Goal: Transaction & Acquisition: Purchase product/service

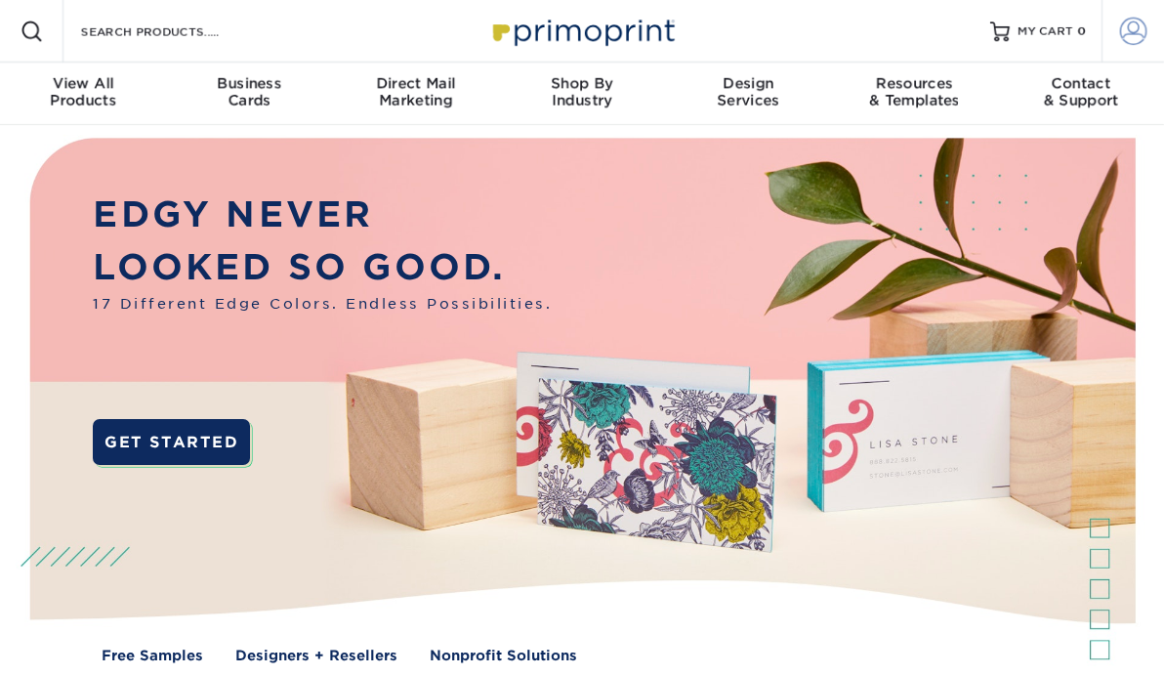
type input "[EMAIL_ADDRESS][DOMAIN_NAME]"
click at [1131, 37] on span at bounding box center [1133, 31] width 27 height 27
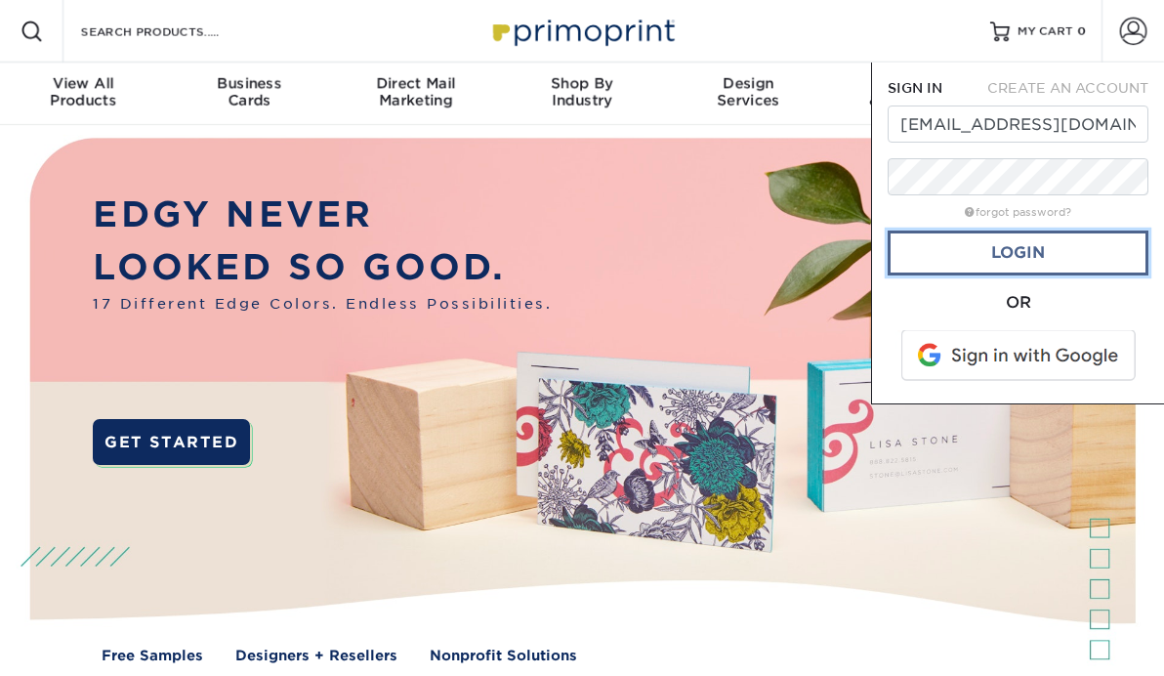
click at [1035, 249] on link "Login" at bounding box center [1018, 253] width 261 height 45
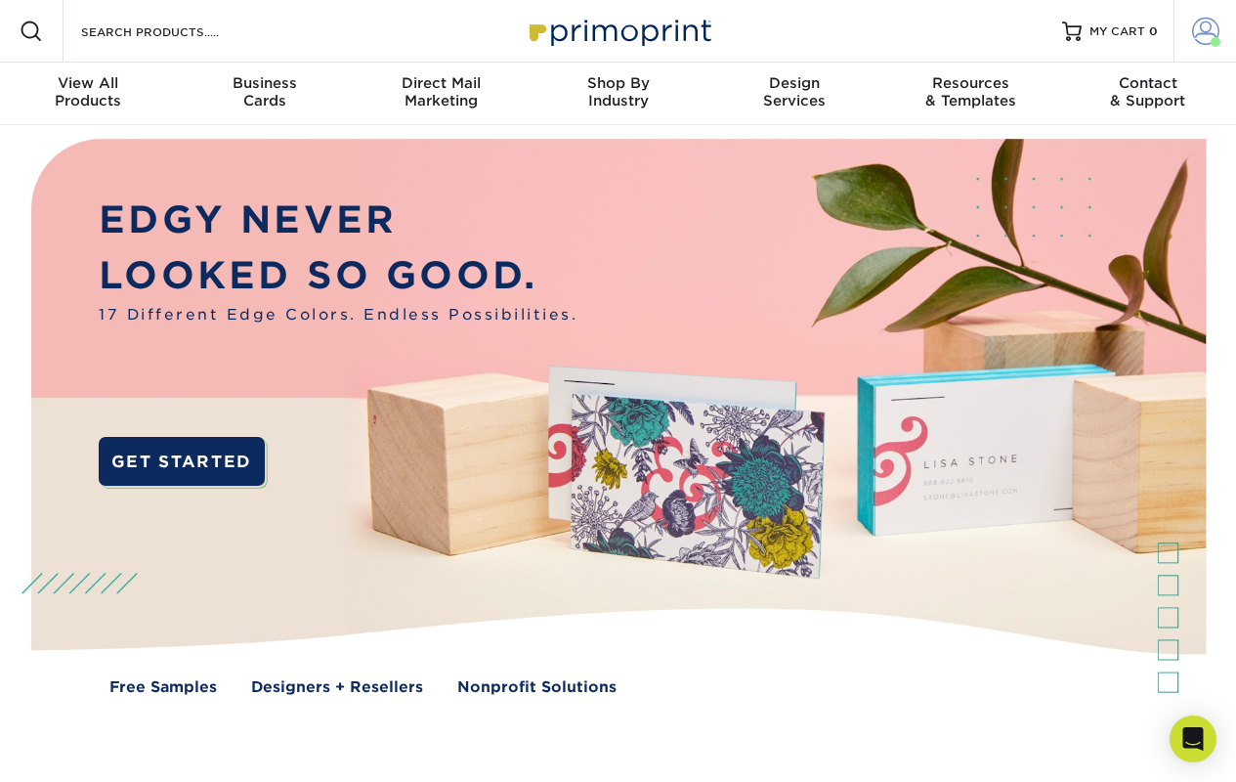
click at [1163, 28] on span at bounding box center [1205, 31] width 27 height 27
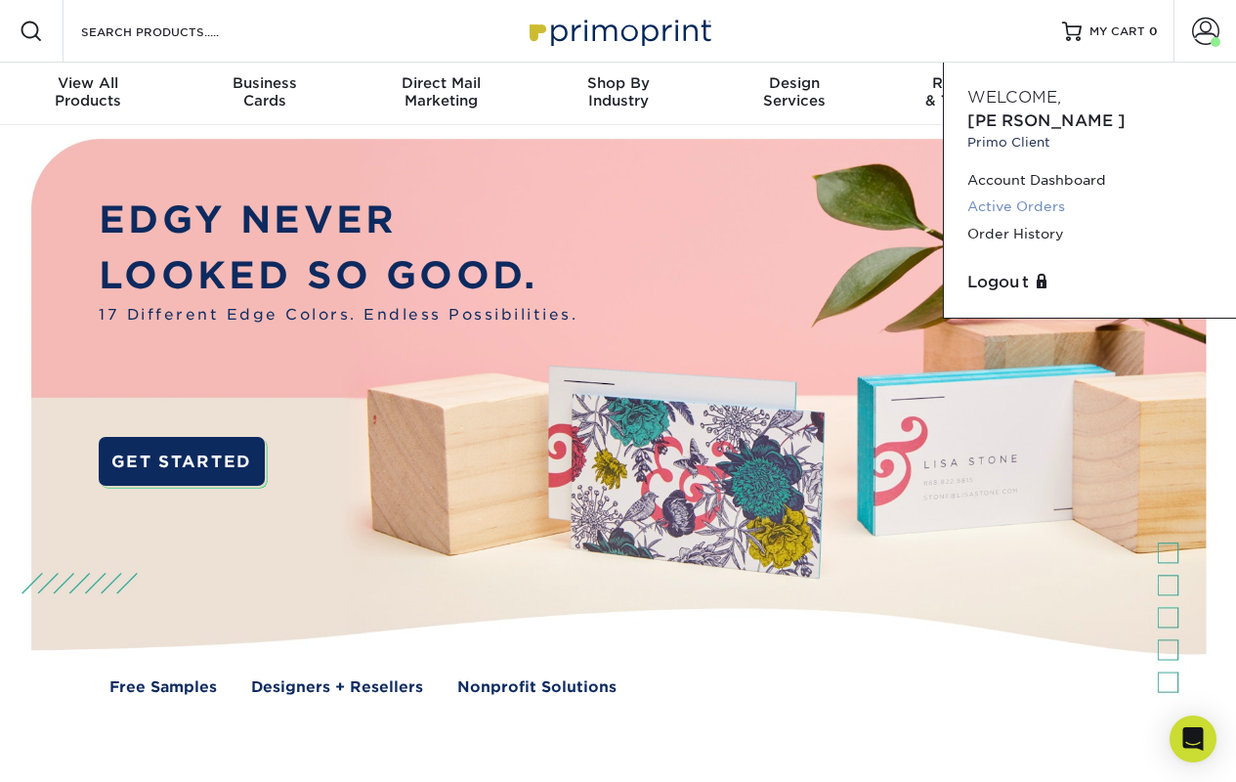
click at [1047, 193] on link "Active Orders" at bounding box center [1089, 206] width 245 height 26
click at [1041, 221] on link "Order History" at bounding box center [1089, 234] width 245 height 26
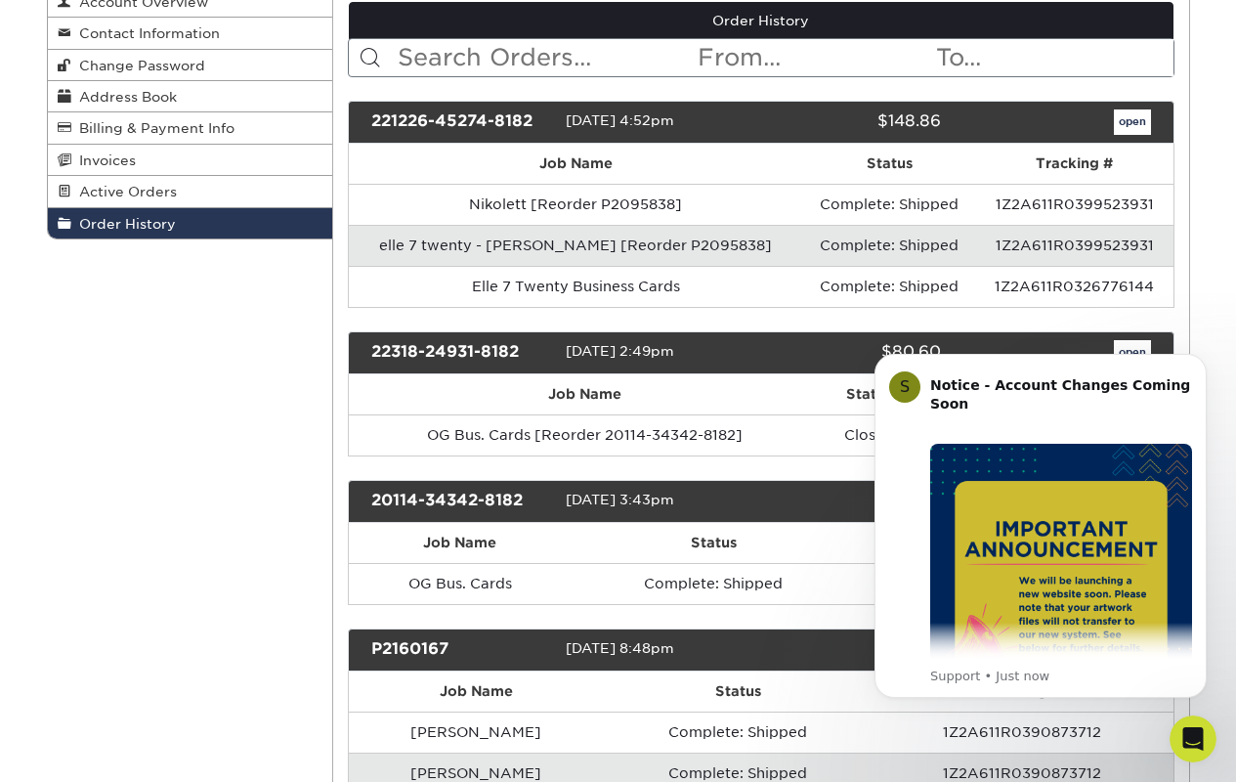
scroll to position [361, 0]
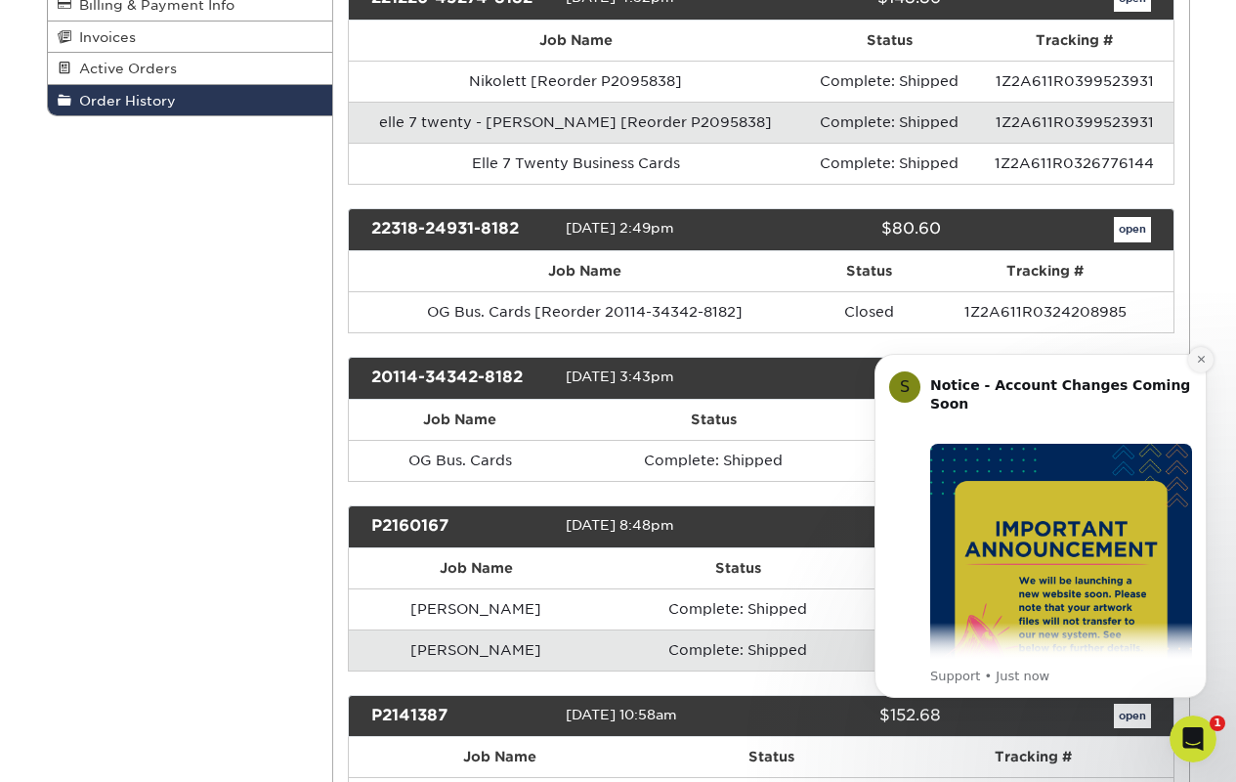
click at [1198, 362] on icon "Dismiss notification" at bounding box center [1201, 359] width 11 height 11
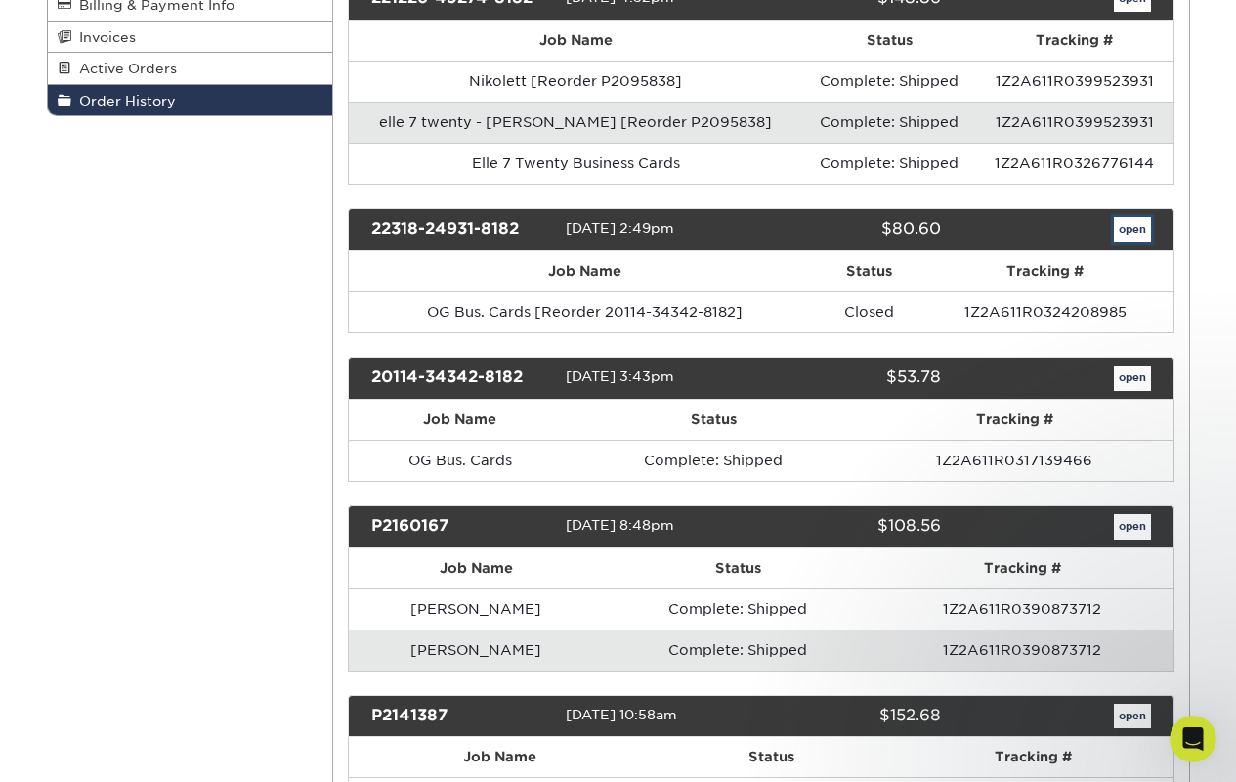
click at [1138, 232] on link "open" at bounding box center [1132, 229] width 37 height 25
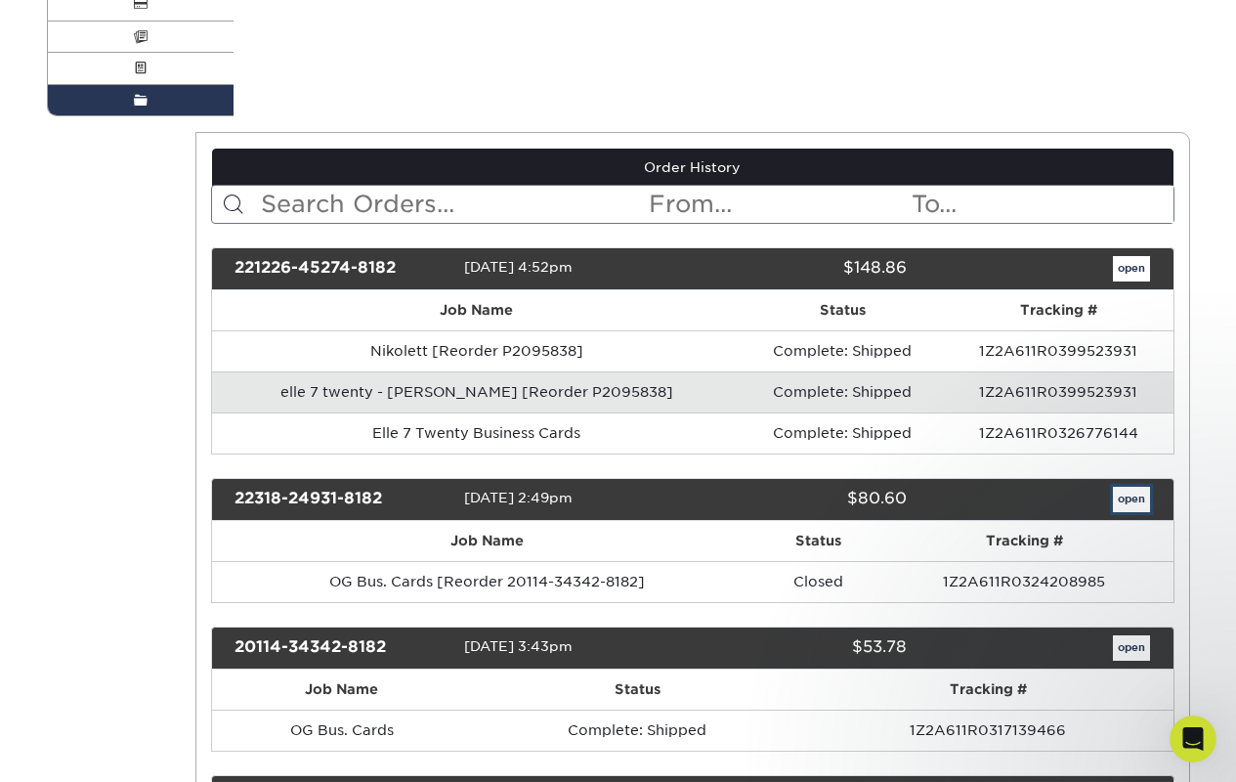
scroll to position [0, 0]
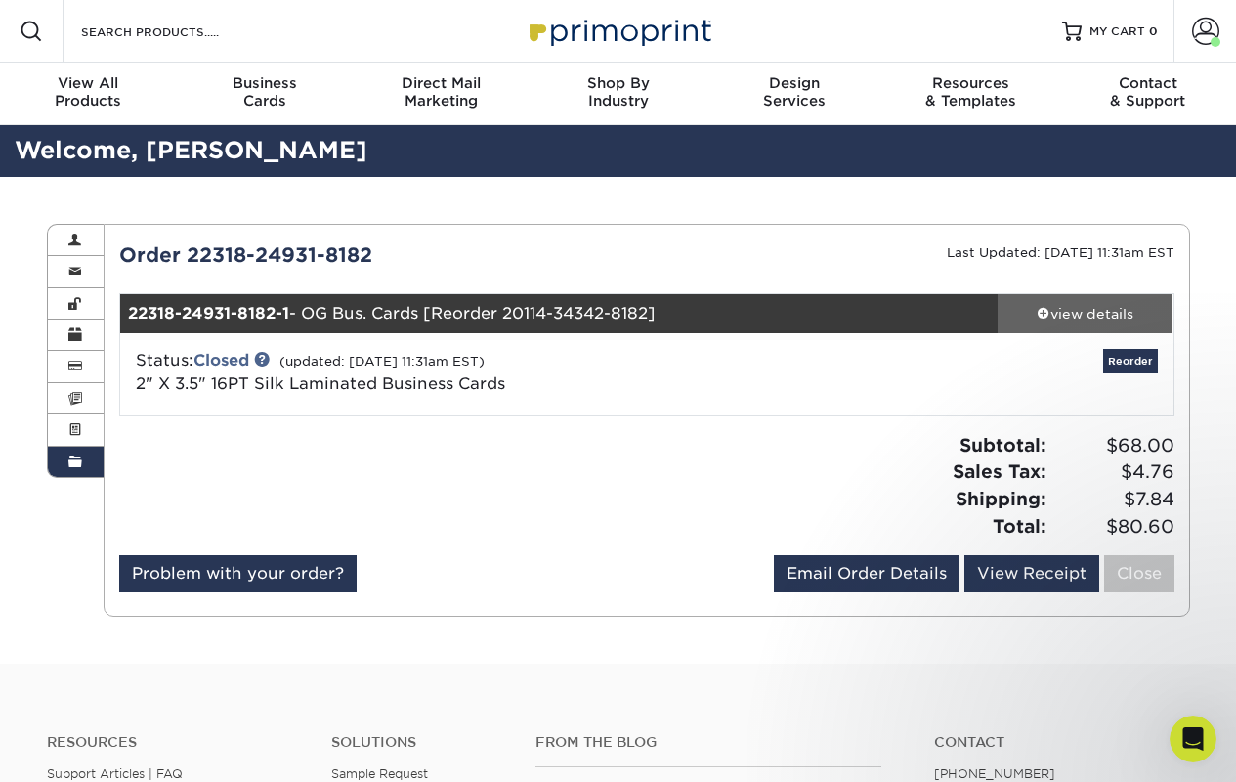
click at [1040, 313] on span at bounding box center [1043, 313] width 14 height 14
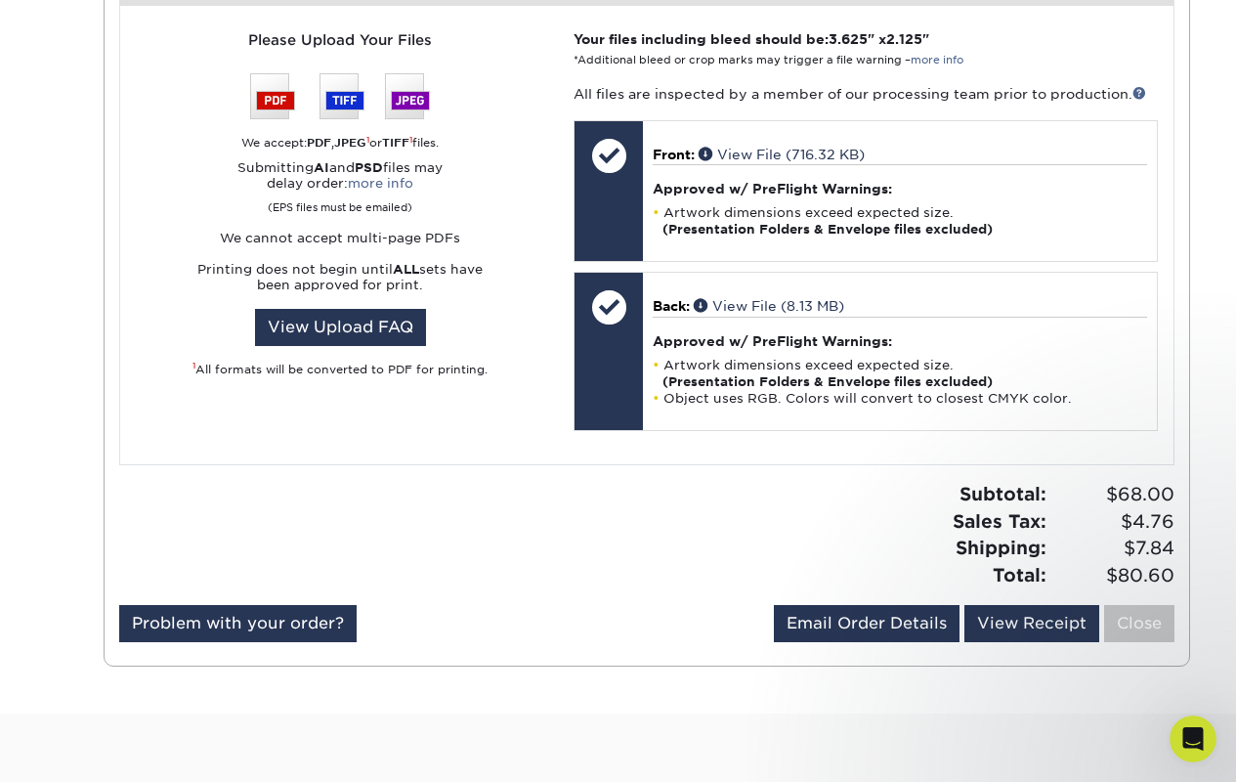
scroll to position [812, 0]
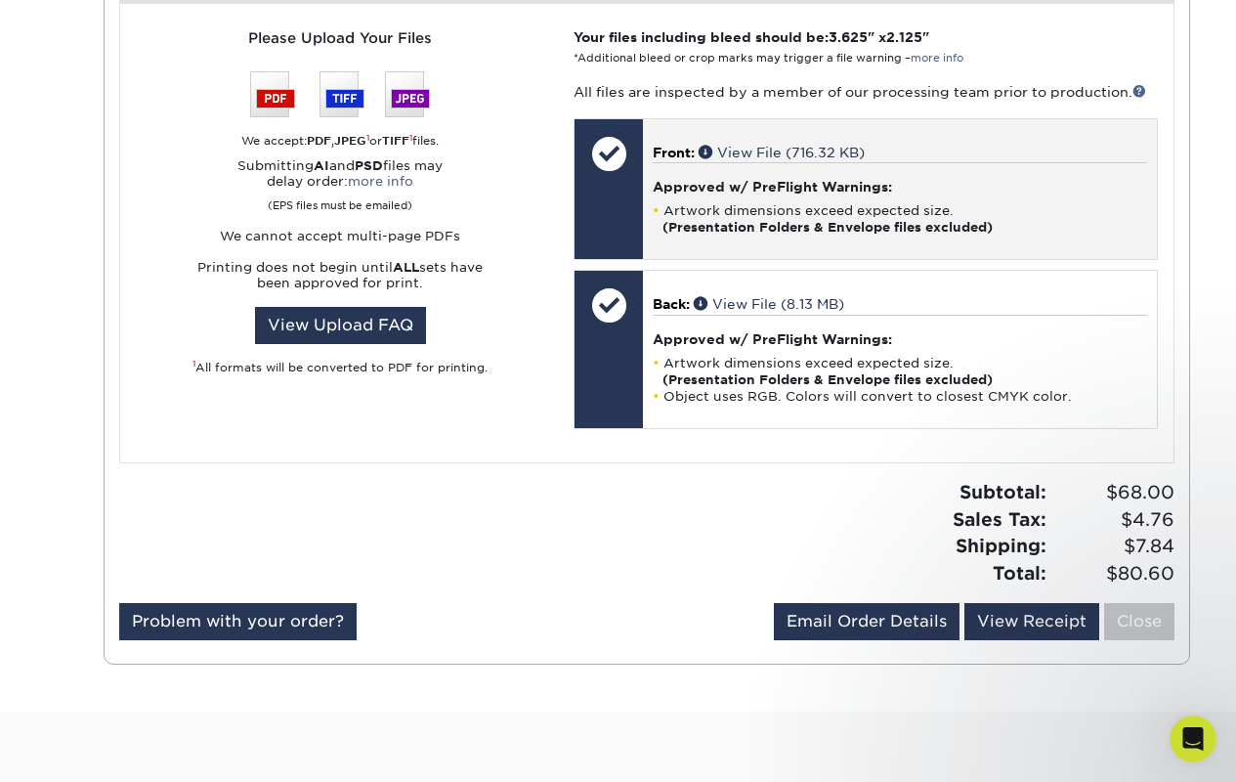
click at [820, 209] on li "Artwork dimensions exceed expected size. (Presentation Folders & Envelope files…" at bounding box center [899, 218] width 493 height 33
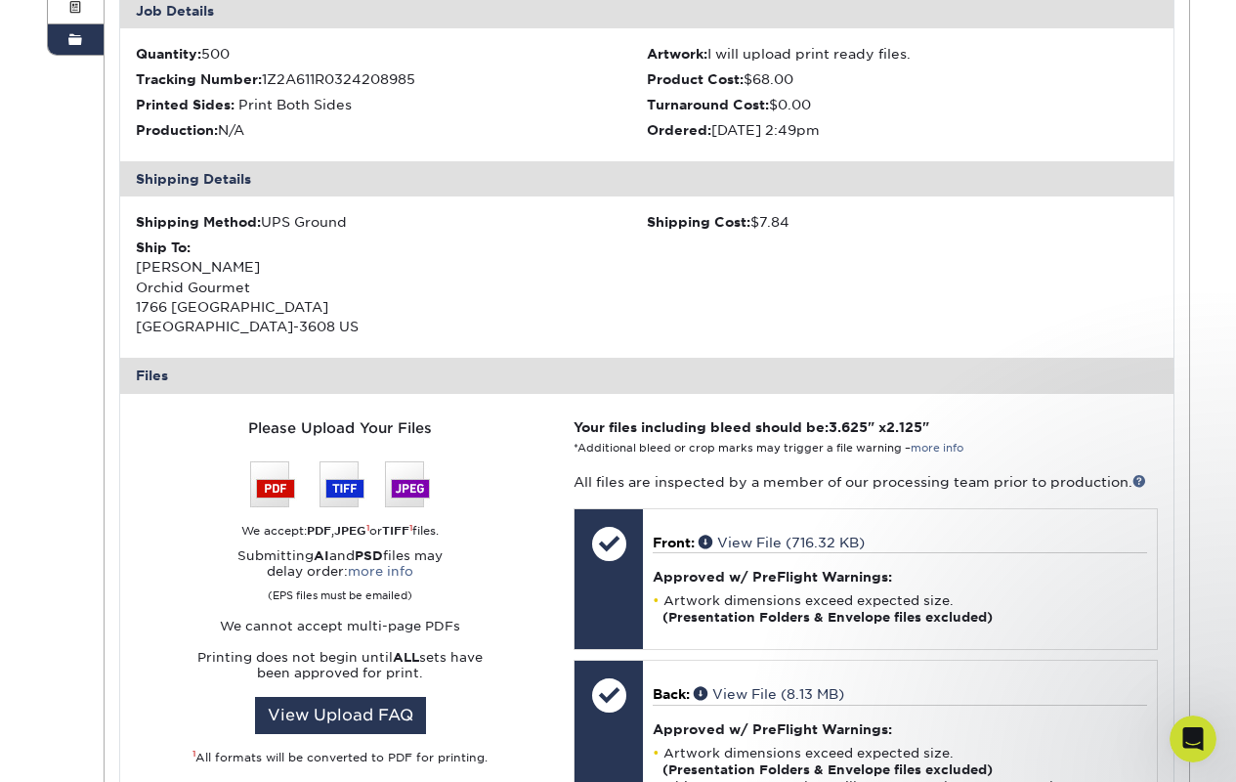
scroll to position [0, 0]
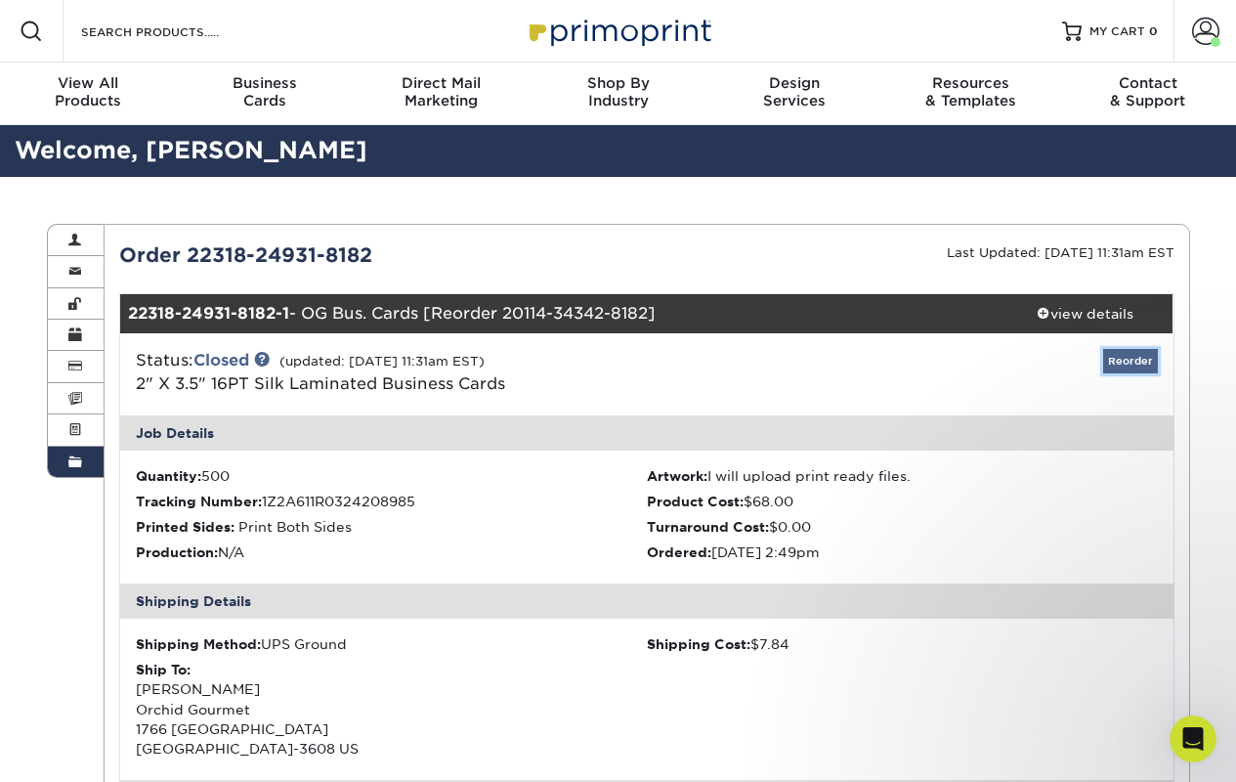
click at [1123, 360] on link "Reorder" at bounding box center [1130, 361] width 55 height 24
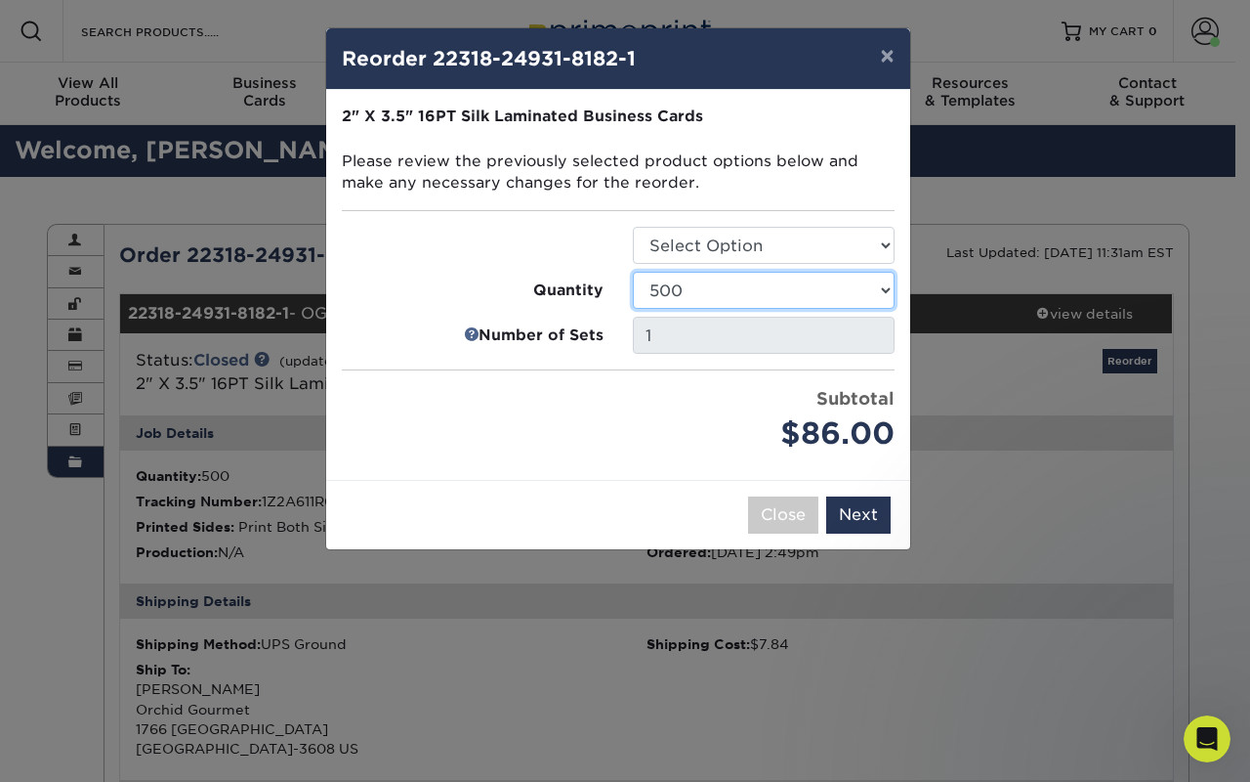
click at [871, 286] on select "25 50 75 100 250 500 1000 2500 5000 10000" at bounding box center [764, 290] width 262 height 37
click at [871, 507] on button "Next" at bounding box center [858, 514] width 64 height 37
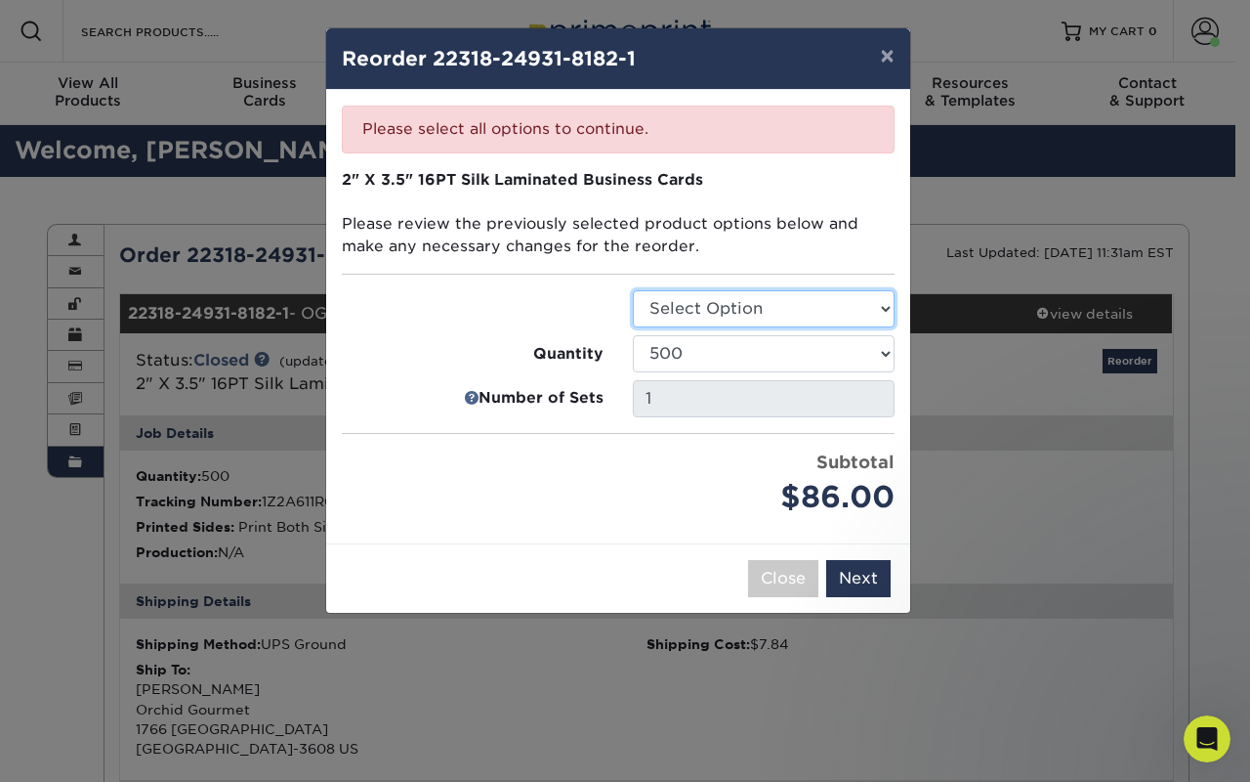
click at [884, 314] on select "Select Option Business Cards" at bounding box center [764, 308] width 262 height 37
select select "3b5148f1-0588-4f88-a218-97bcfdce65c1"
click at [869, 570] on button "Next" at bounding box center [858, 578] width 64 height 37
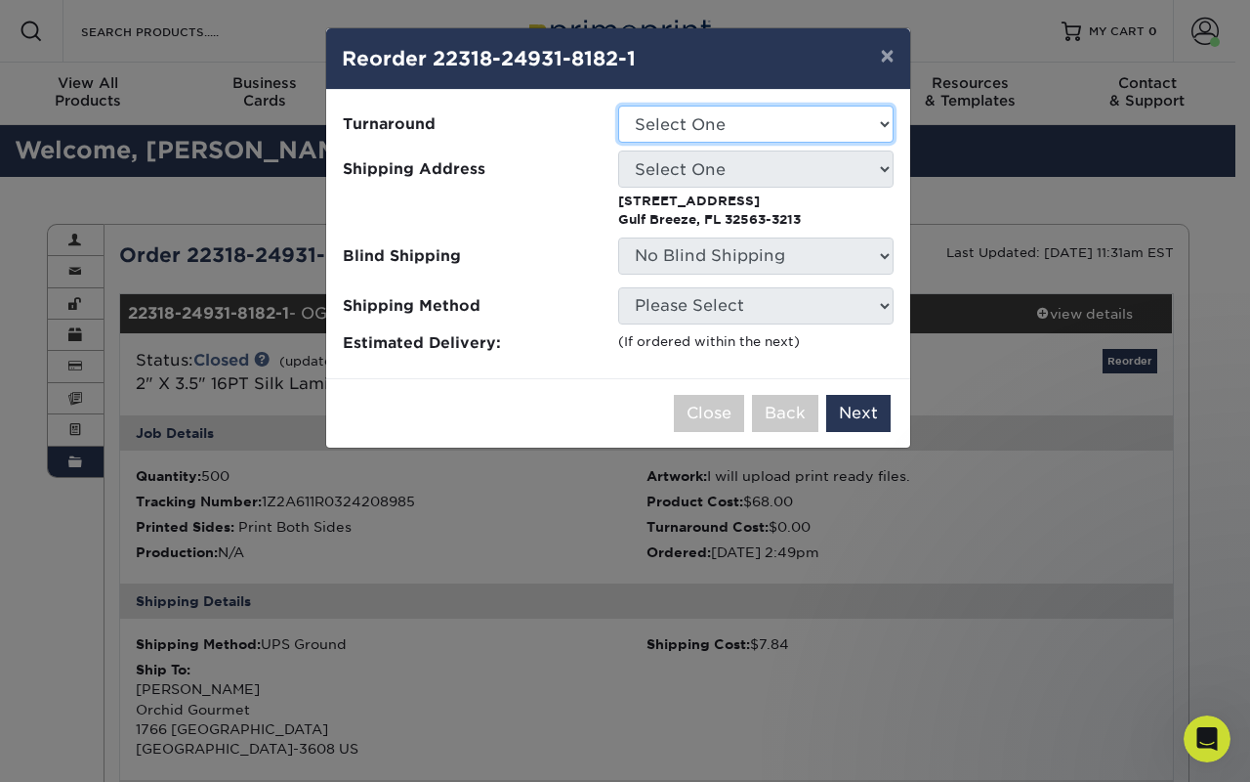
click at [837, 130] on select "Select One 2-4 Business Days 2 Day Next Business Day" at bounding box center [755, 124] width 275 height 37
select select "daeee239-1cf4-403f-860f-e366b9ee29d2"
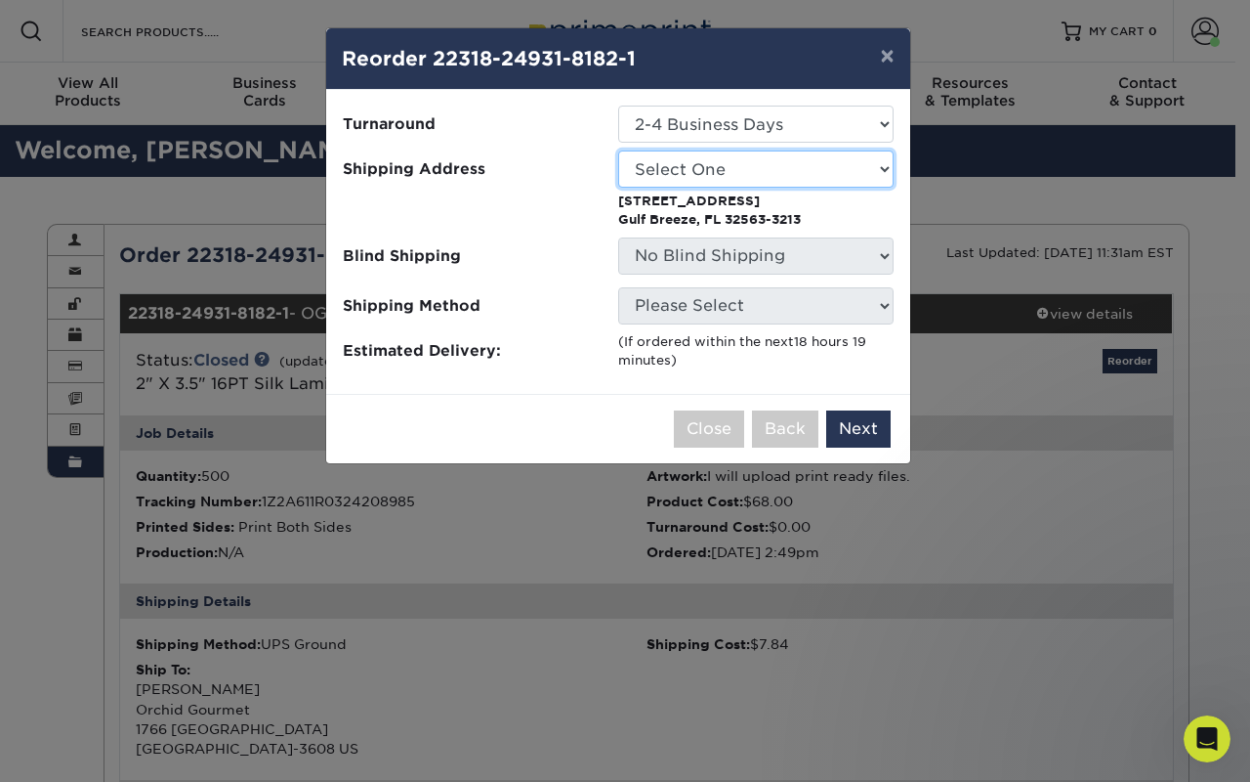
click at [841, 170] on select "Select One 6530 Alexander's elle 7 twenty ELLE7TWENTY JAD Address Jesse Alexand…" at bounding box center [755, 168] width 275 height 37
select select "87292"
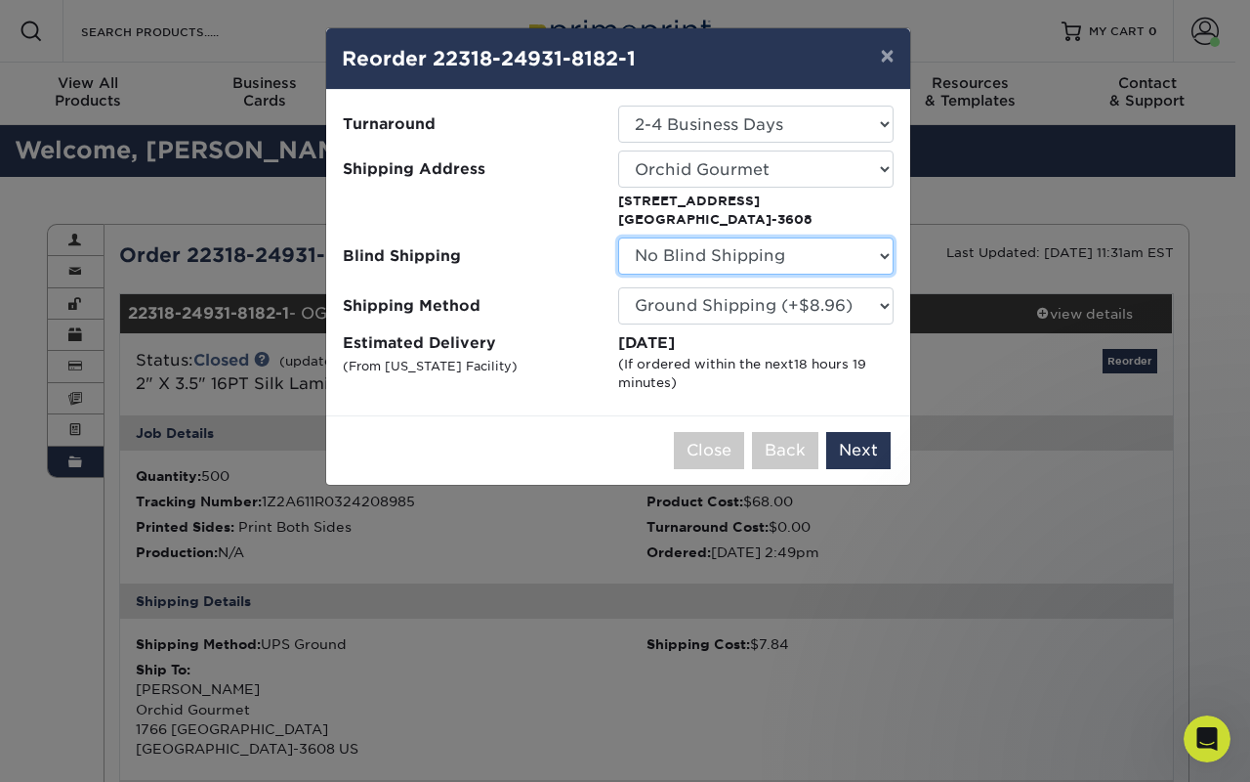
click at [877, 254] on select "No Blind Shipping 6530 Alexander's elle 7 twenty ELLE7TWENTY JAD Address Jesse …" at bounding box center [755, 255] width 275 height 37
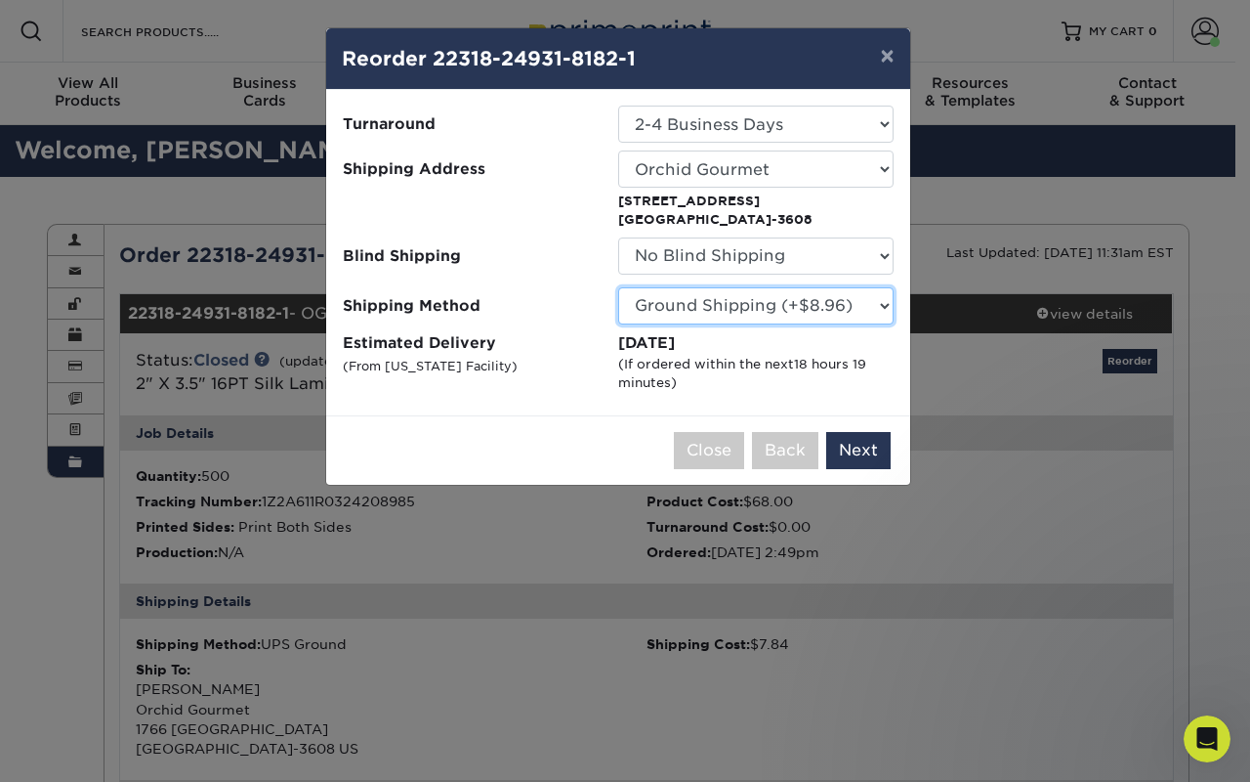
click at [878, 308] on select "Please Select Ground Shipping (+$8.96) 3 Day Shipping Service (+$18.73) 2 Day A…" at bounding box center [755, 305] width 275 height 37
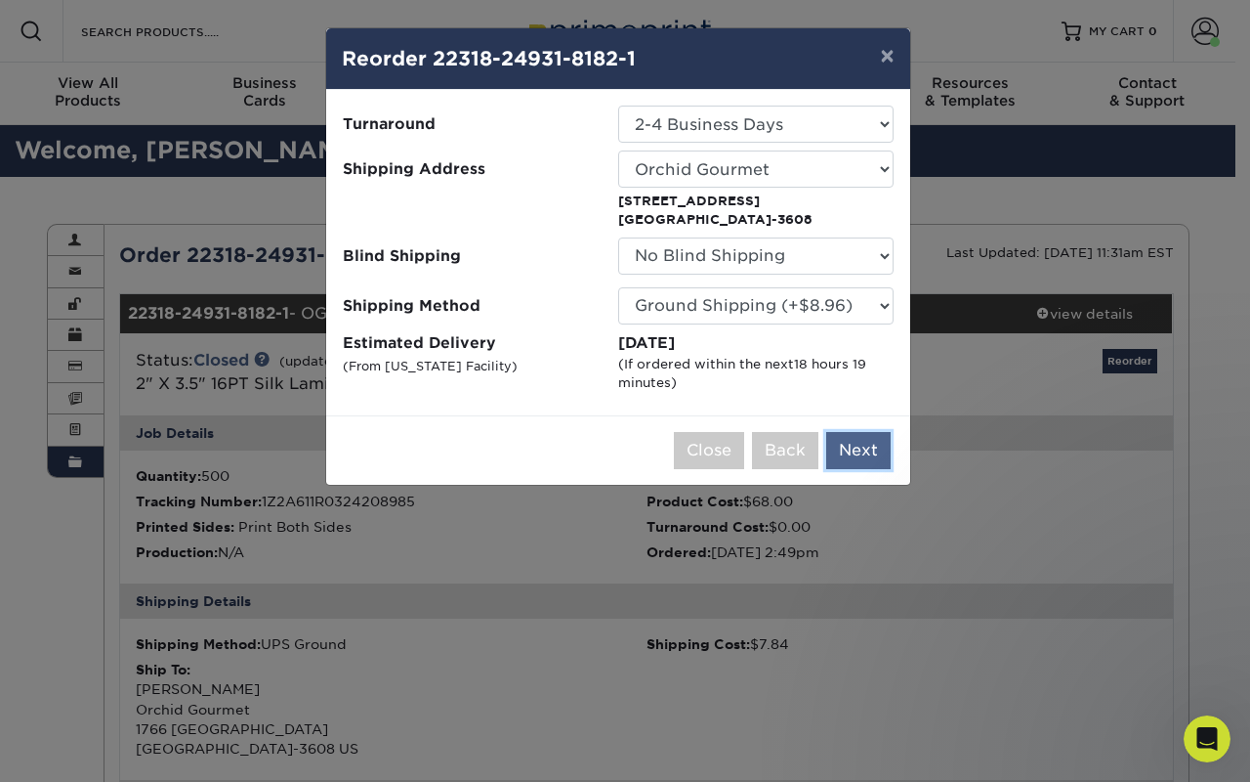
click at [855, 447] on button "Next" at bounding box center [858, 450] width 64 height 37
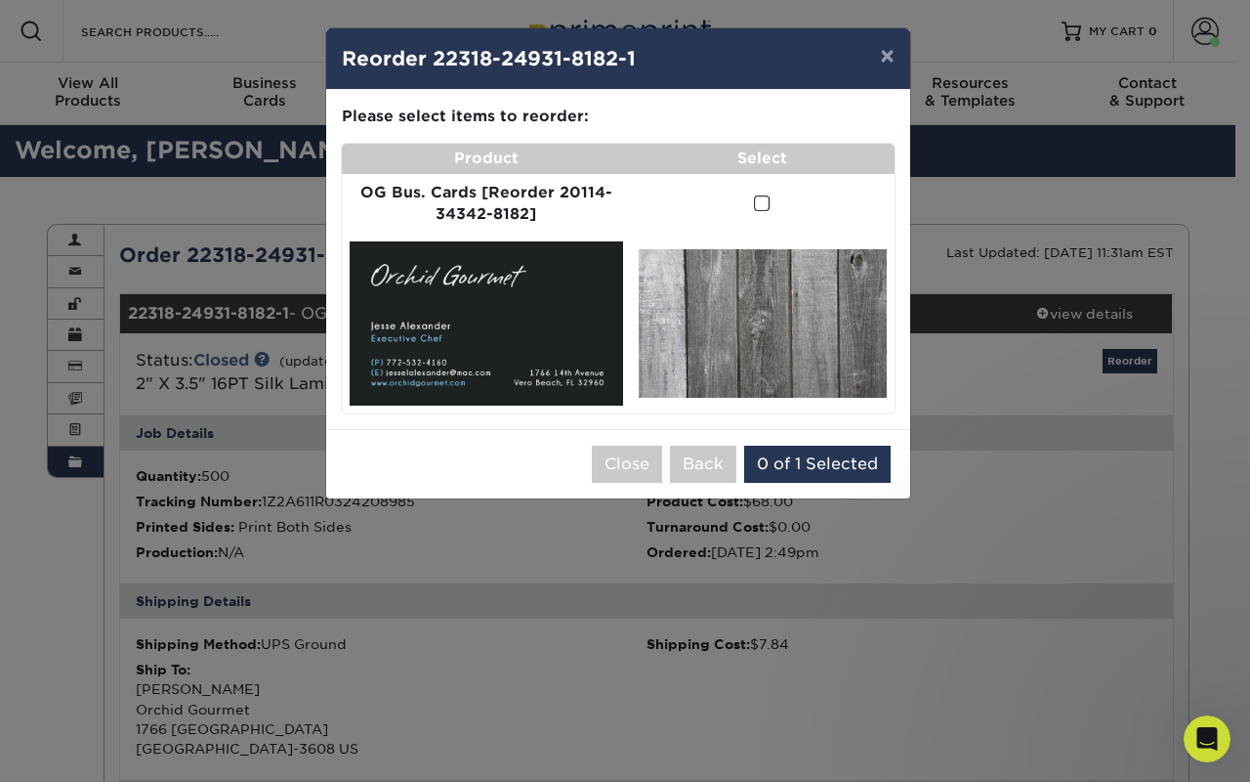
click at [760, 206] on span at bounding box center [762, 203] width 17 height 19
click at [0, 0] on input "checkbox" at bounding box center [0, 0] width 0 height 0
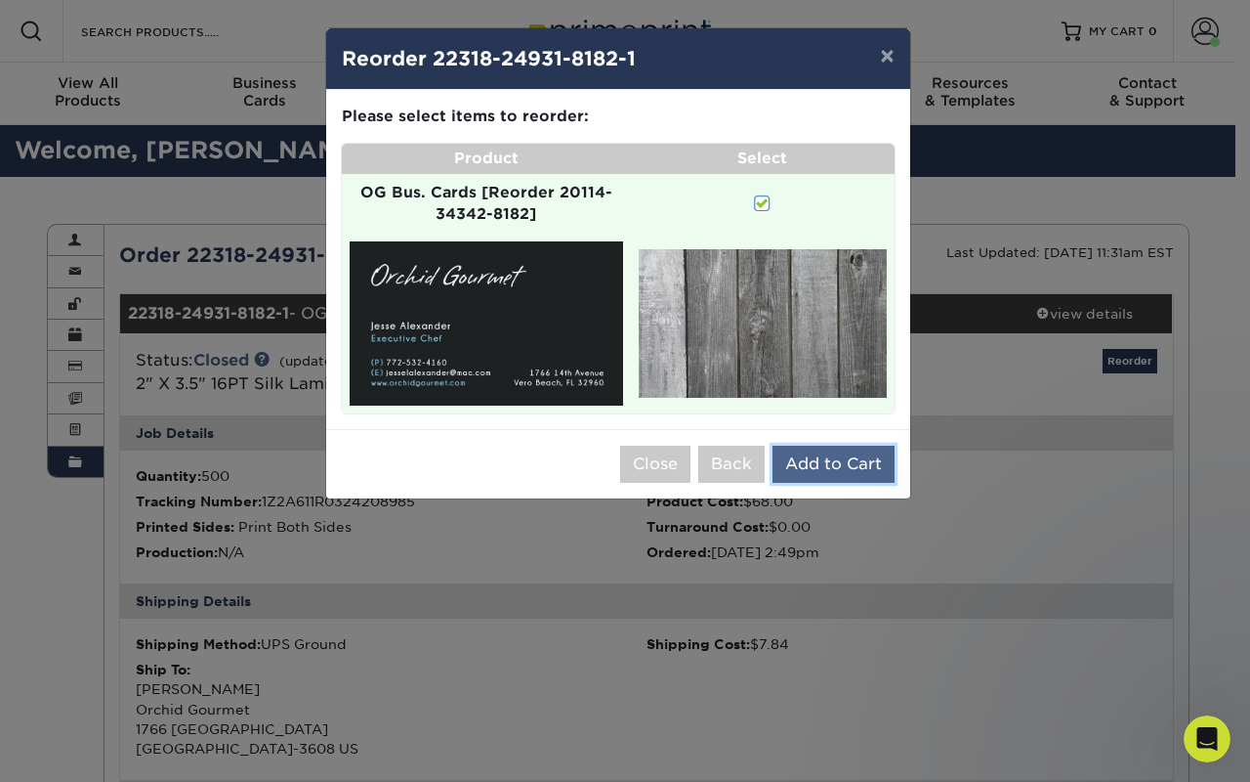
click at [828, 472] on button "Add to Cart" at bounding box center [834, 463] width 122 height 37
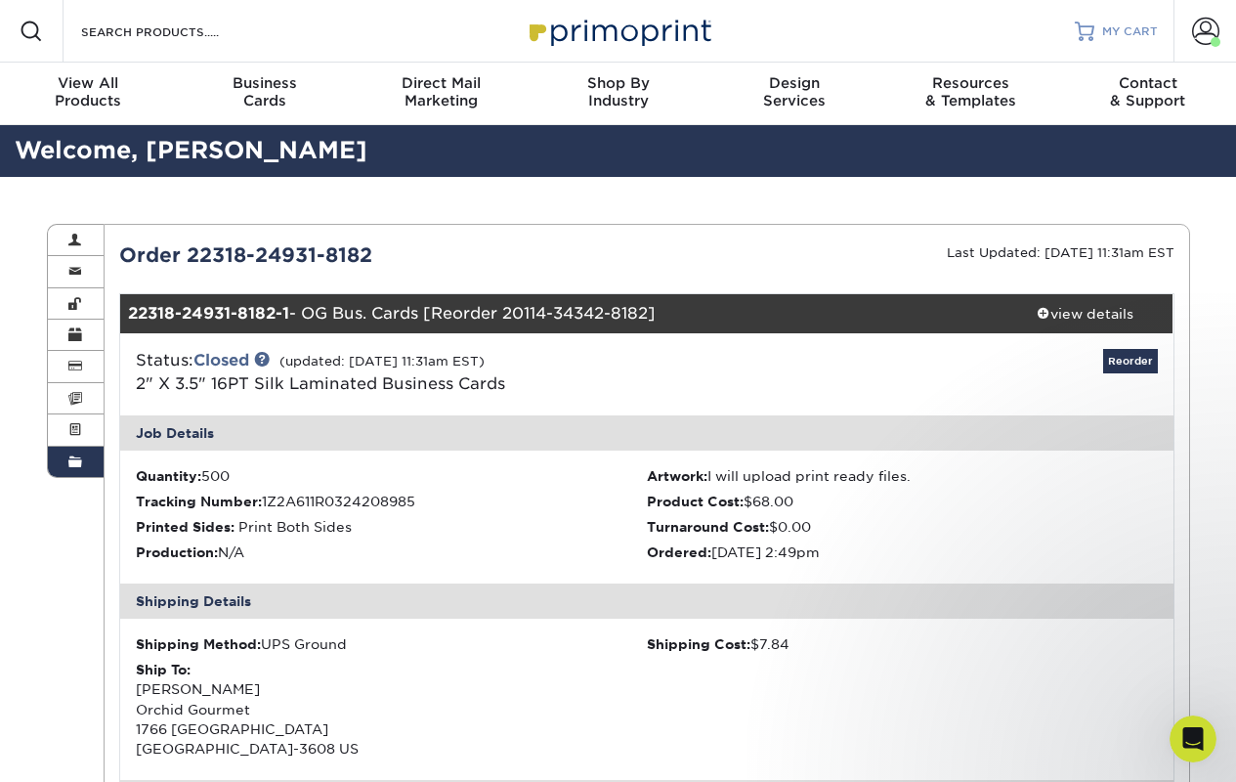
click at [1101, 43] on link "MY CART" at bounding box center [1116, 31] width 83 height 63
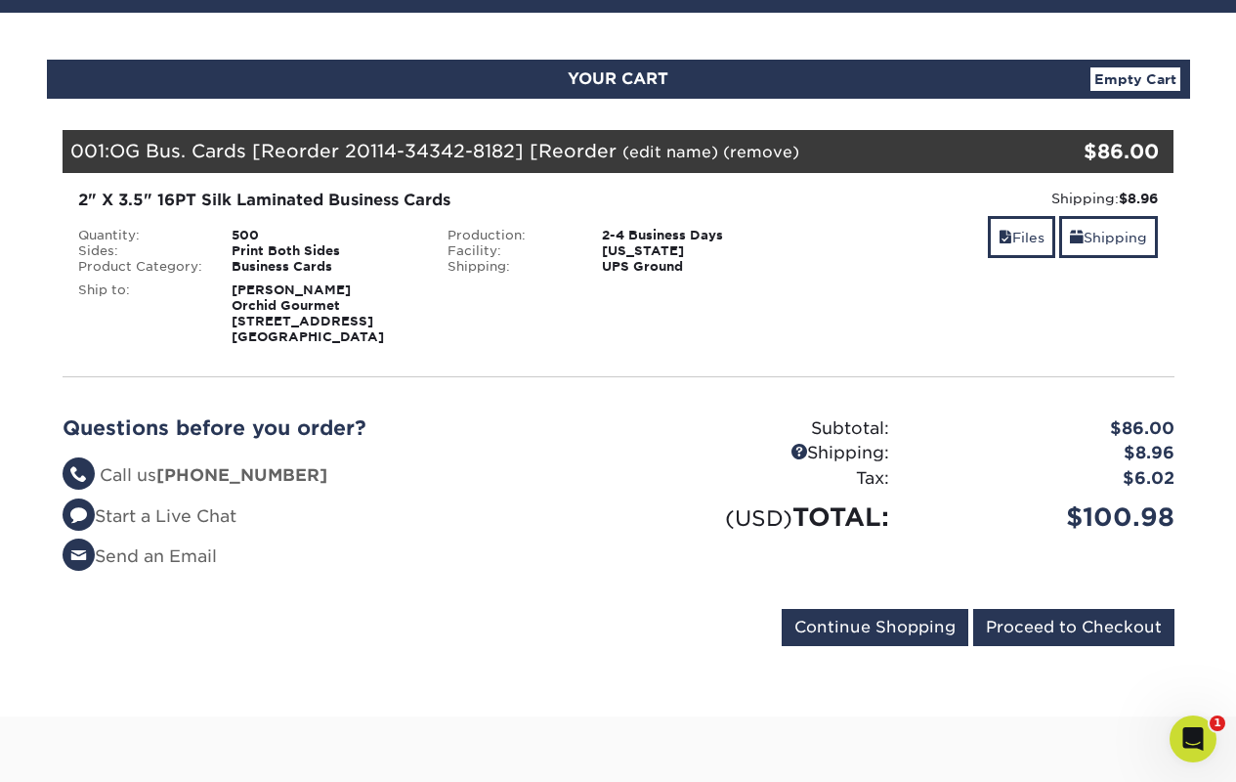
scroll to position [154, 0]
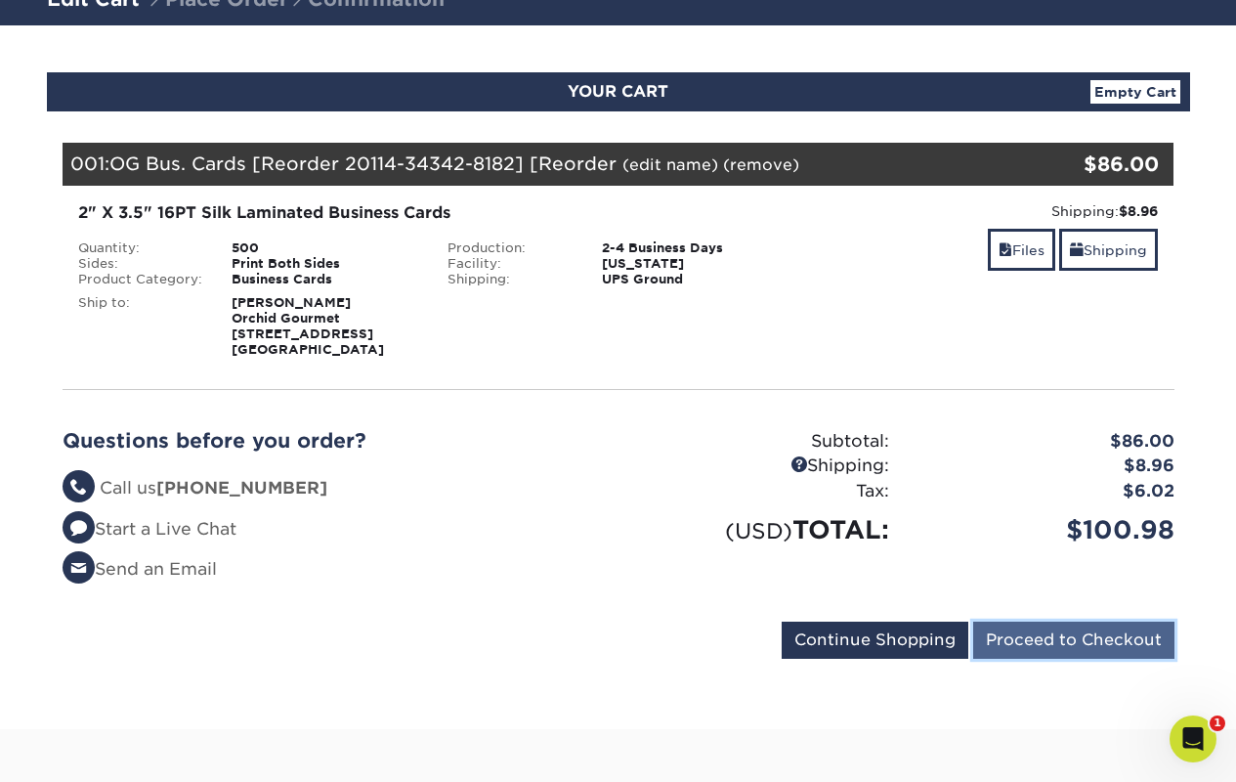
click at [1048, 636] on input "Proceed to Checkout" at bounding box center [1073, 639] width 201 height 37
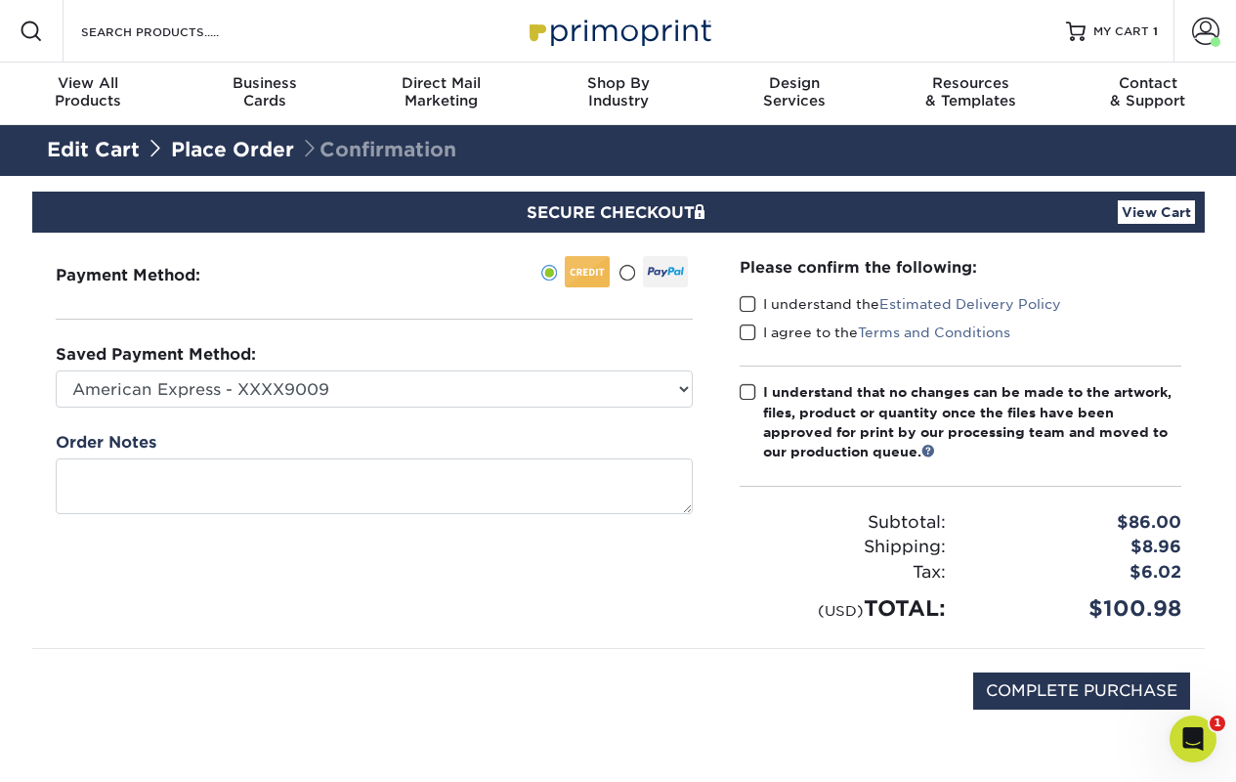
click at [746, 301] on span at bounding box center [747, 304] width 17 height 19
click at [0, 0] on input "I understand the Estimated Delivery Policy" at bounding box center [0, 0] width 0 height 0
click at [748, 332] on span at bounding box center [747, 332] width 17 height 19
click at [0, 0] on input "I agree to the Terms and Conditions" at bounding box center [0, 0] width 0 height 0
click at [752, 394] on span at bounding box center [747, 392] width 17 height 19
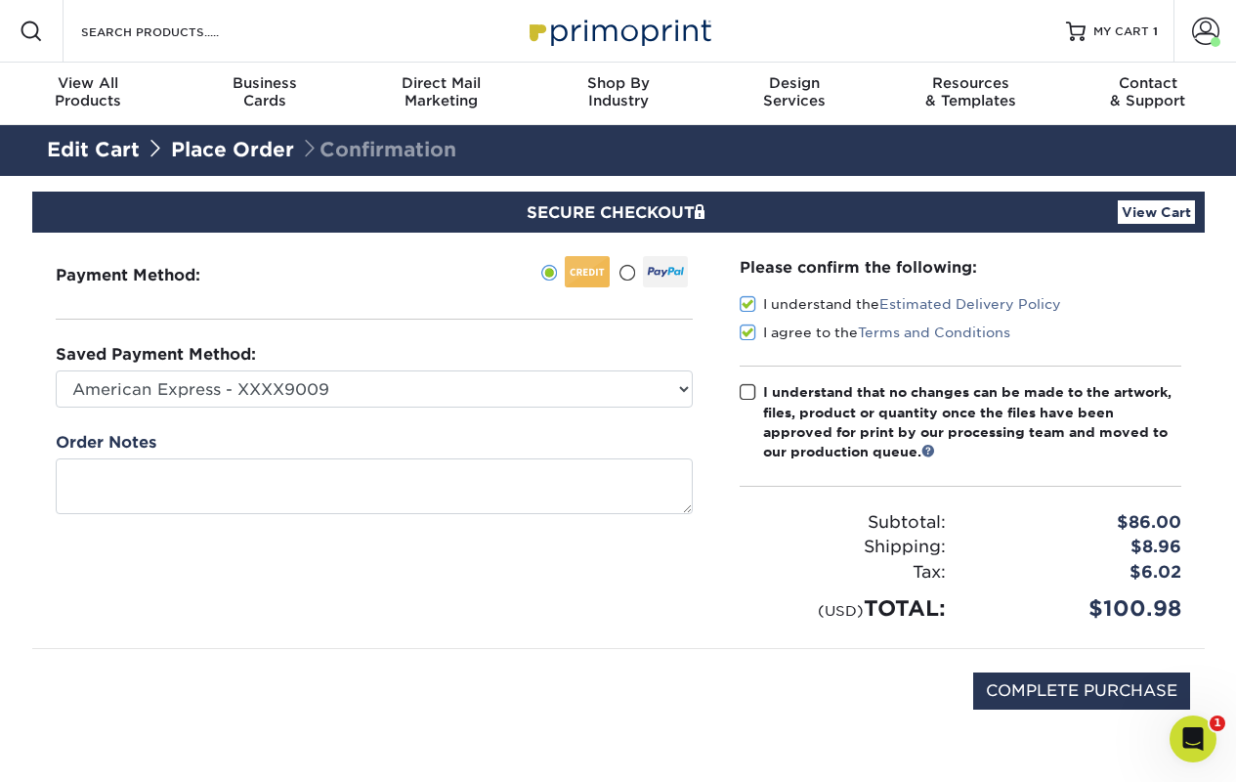
click at [0, 0] on input "I understand that no changes can be made to the artwork, files, product or quan…" at bounding box center [0, 0] width 0 height 0
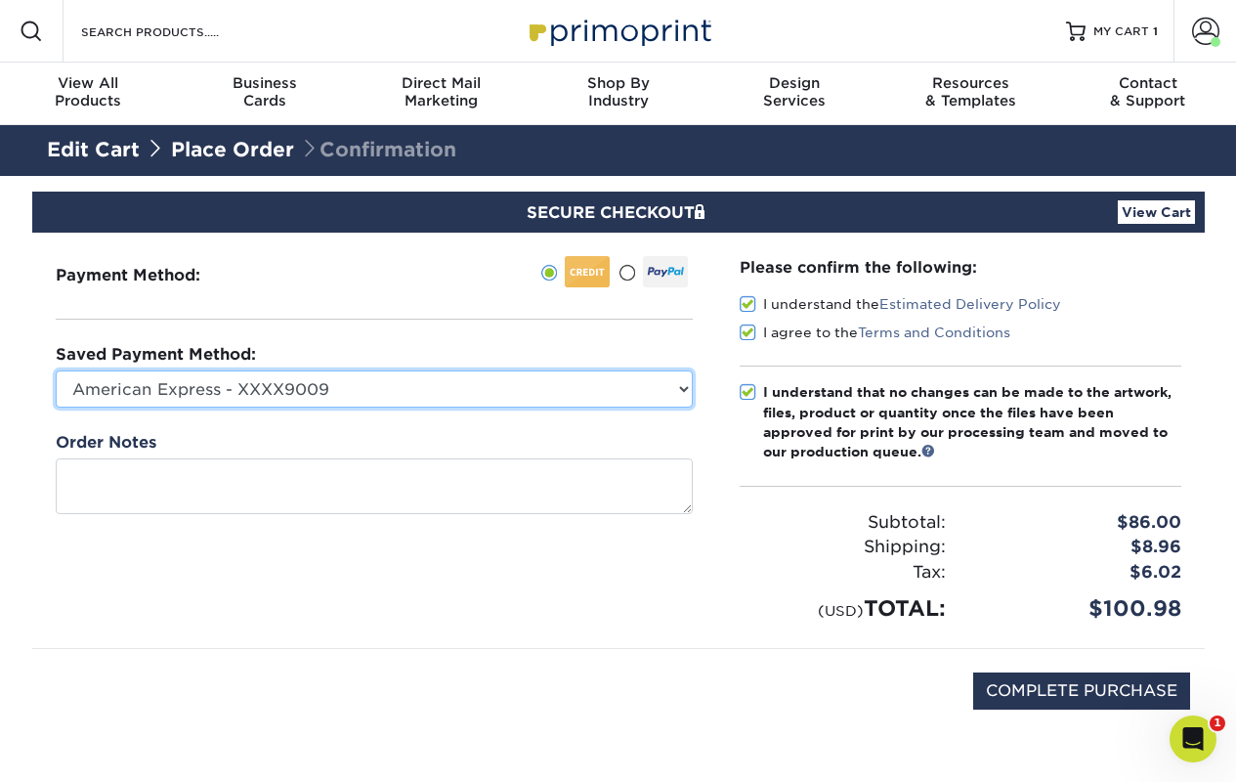
click at [546, 393] on select "American Express - XXXX9009 American Express - XXXX9009 New Credit Card" at bounding box center [374, 388] width 637 height 37
select select
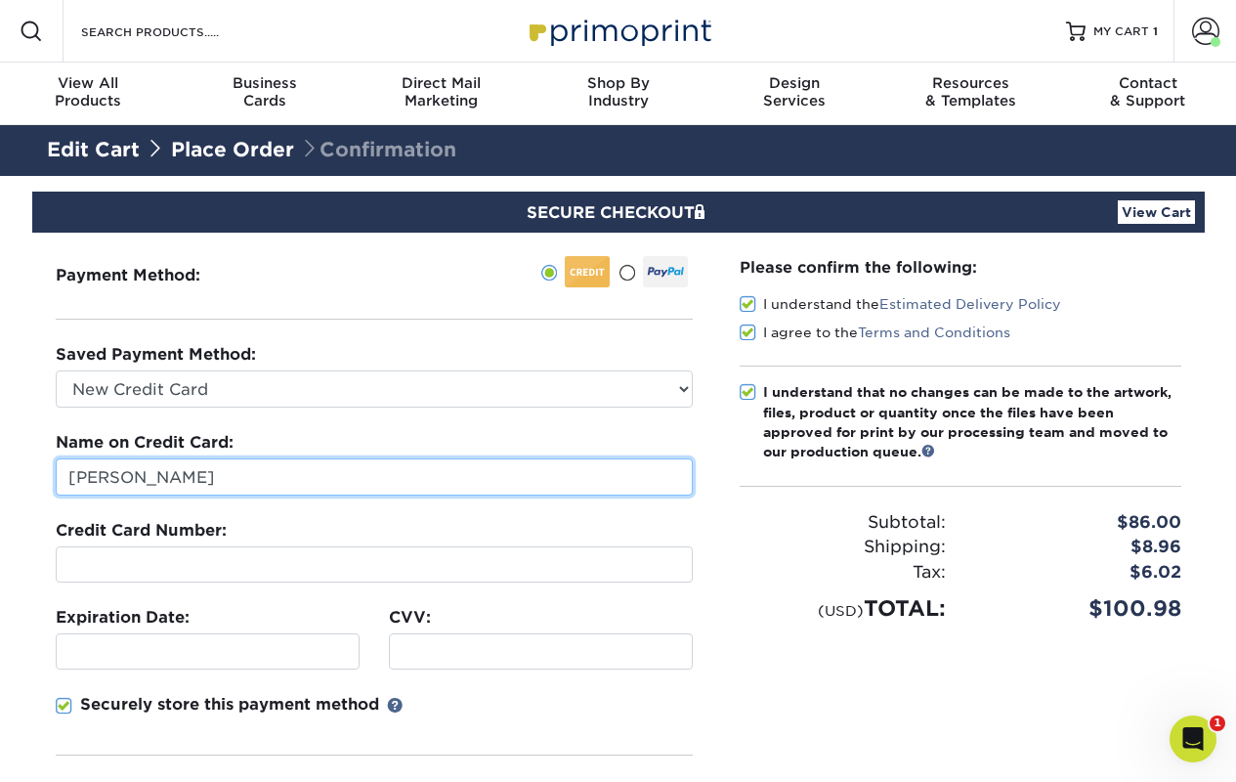
click at [511, 475] on input "Jill Alexander" at bounding box center [374, 476] width 637 height 37
type input "[PERSON_NAME]"
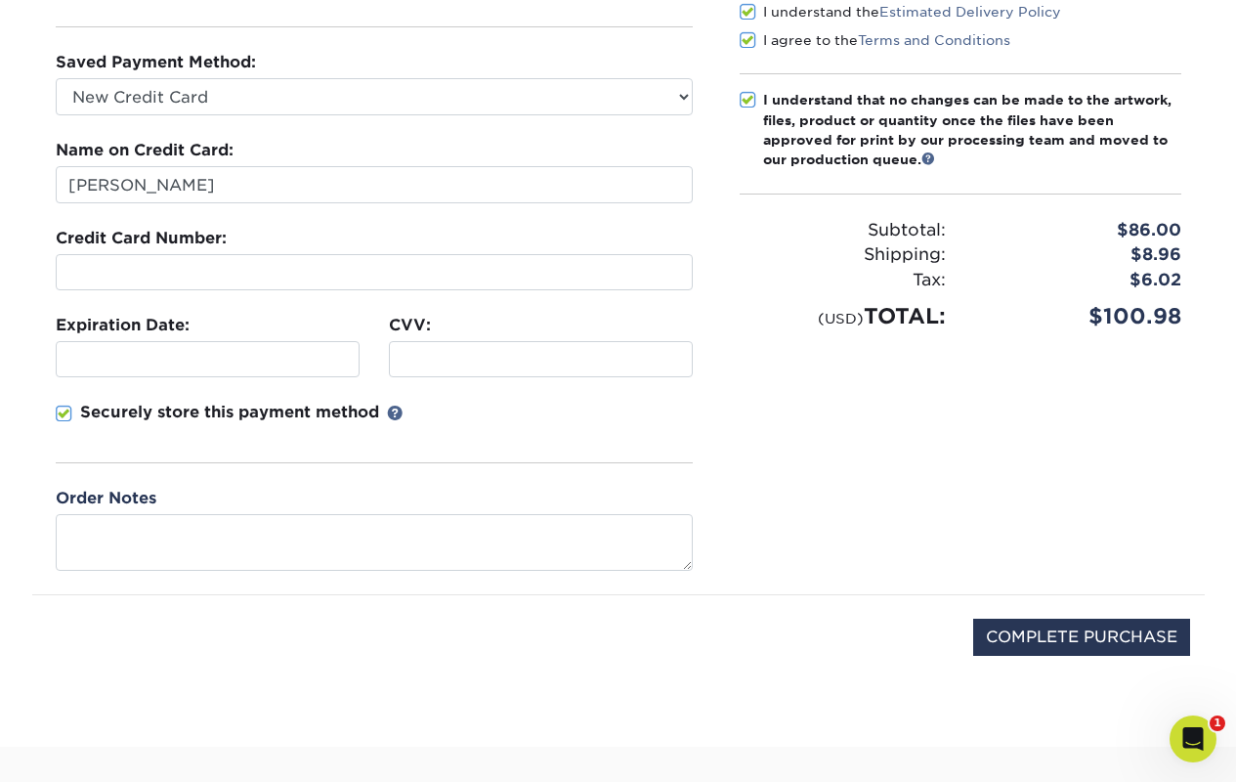
scroll to position [293, 0]
click at [67, 405] on span at bounding box center [64, 412] width 17 height 19
click at [0, 0] on input "Securely store this payment method" at bounding box center [0, 0] width 0 height 0
click at [1001, 640] on input "COMPLETE PURCHASE" at bounding box center [1081, 635] width 217 height 37
type input "PROCESSING, PLEASE WAIT..."
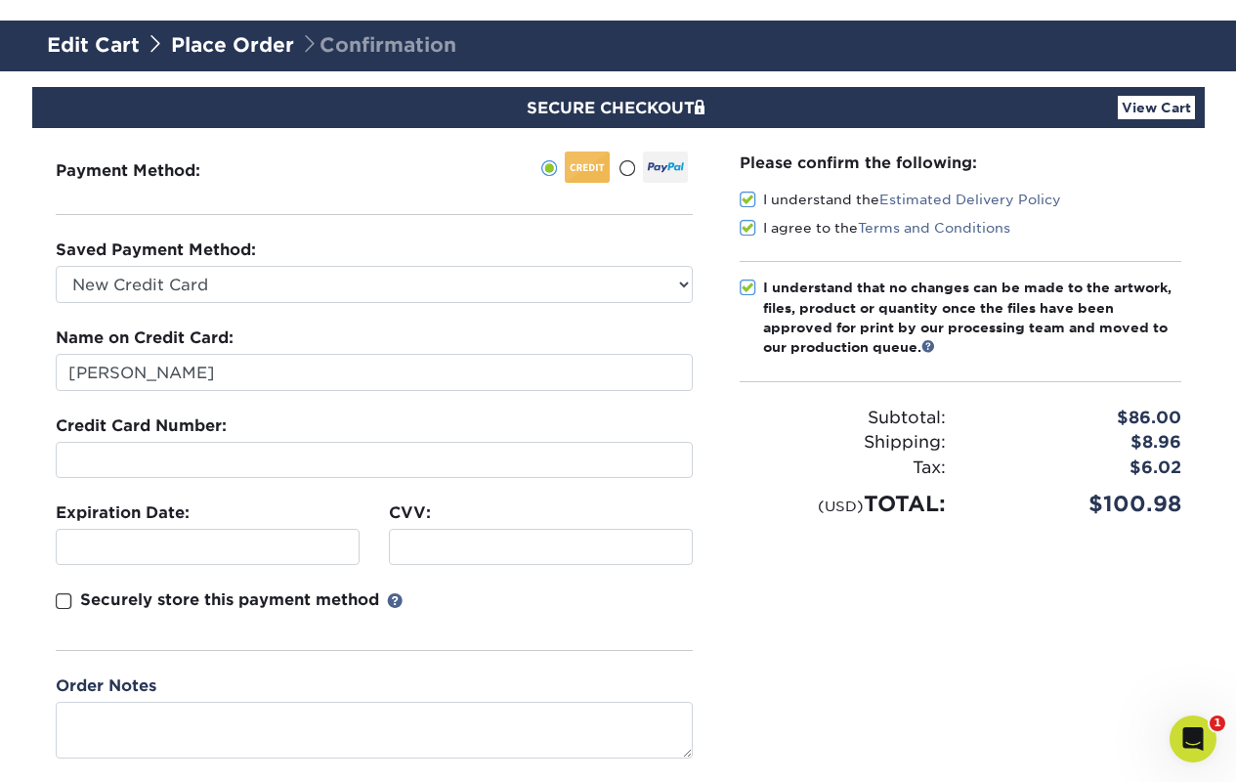
scroll to position [182, 0]
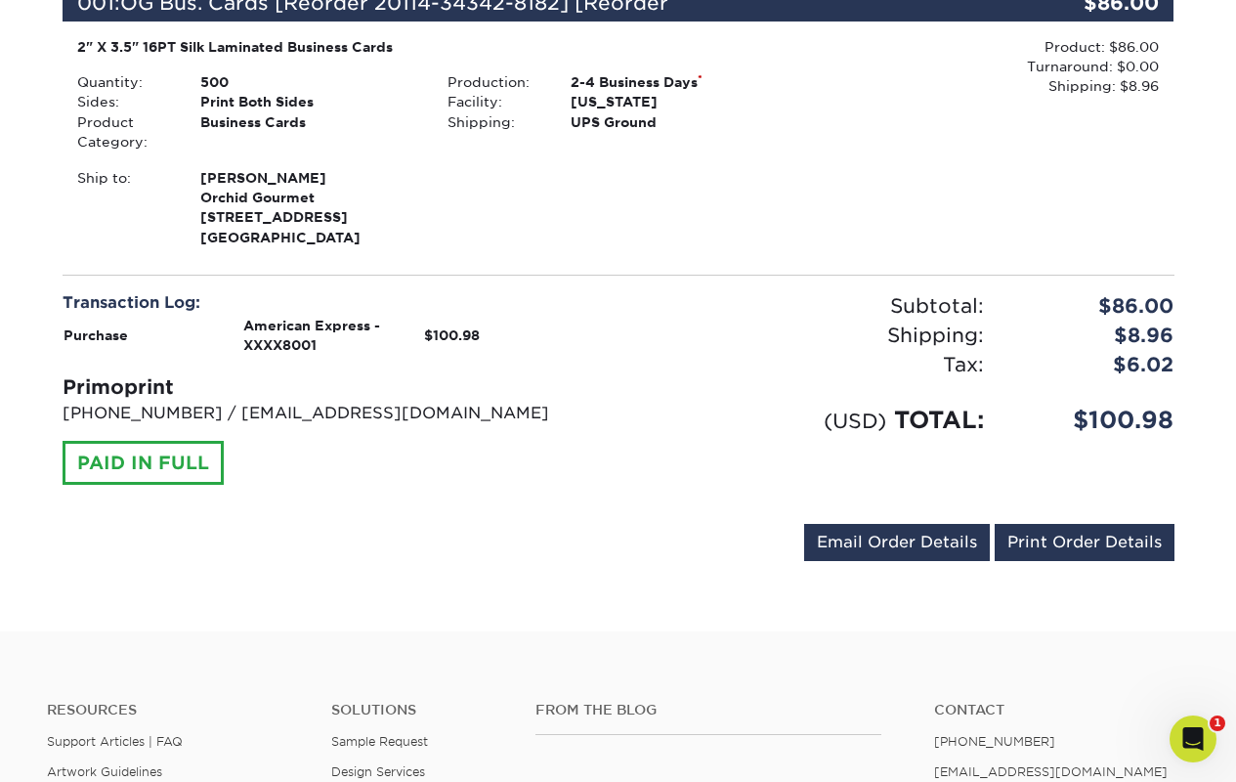
scroll to position [462, 0]
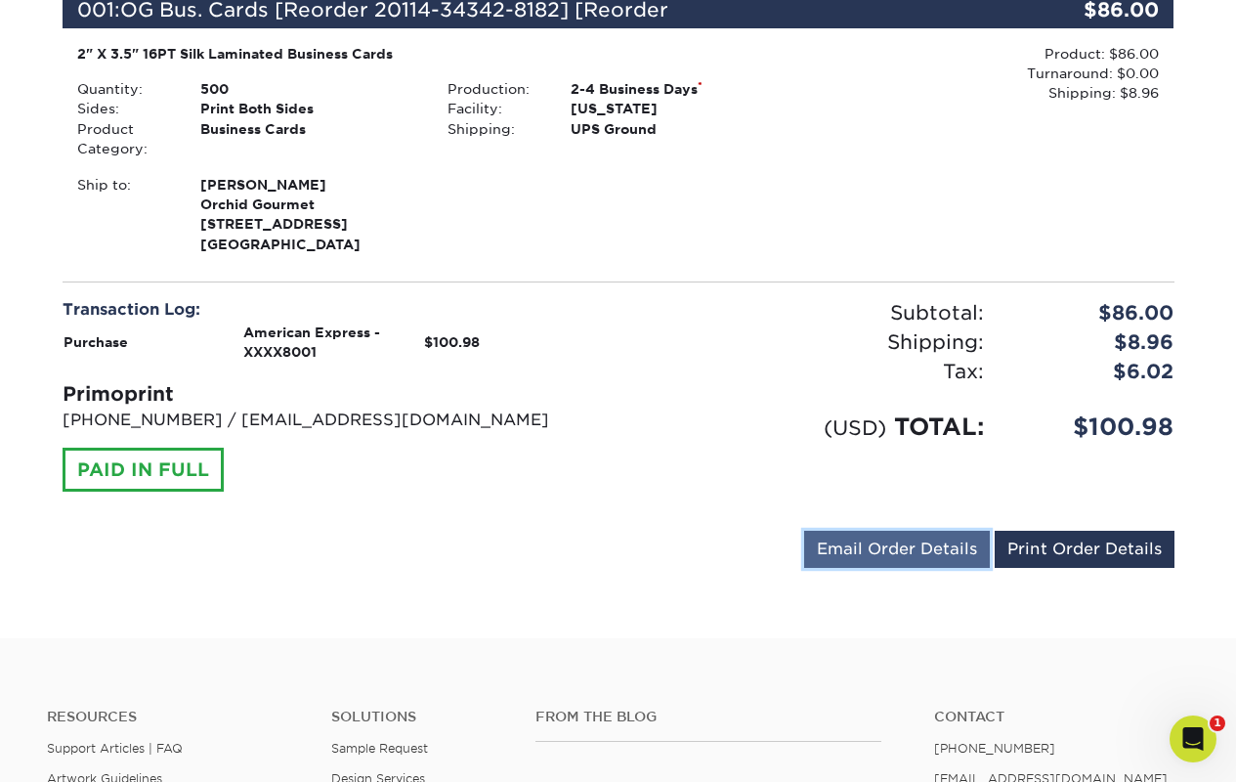
click at [883, 553] on link "Email Order Details" at bounding box center [897, 548] width 186 height 37
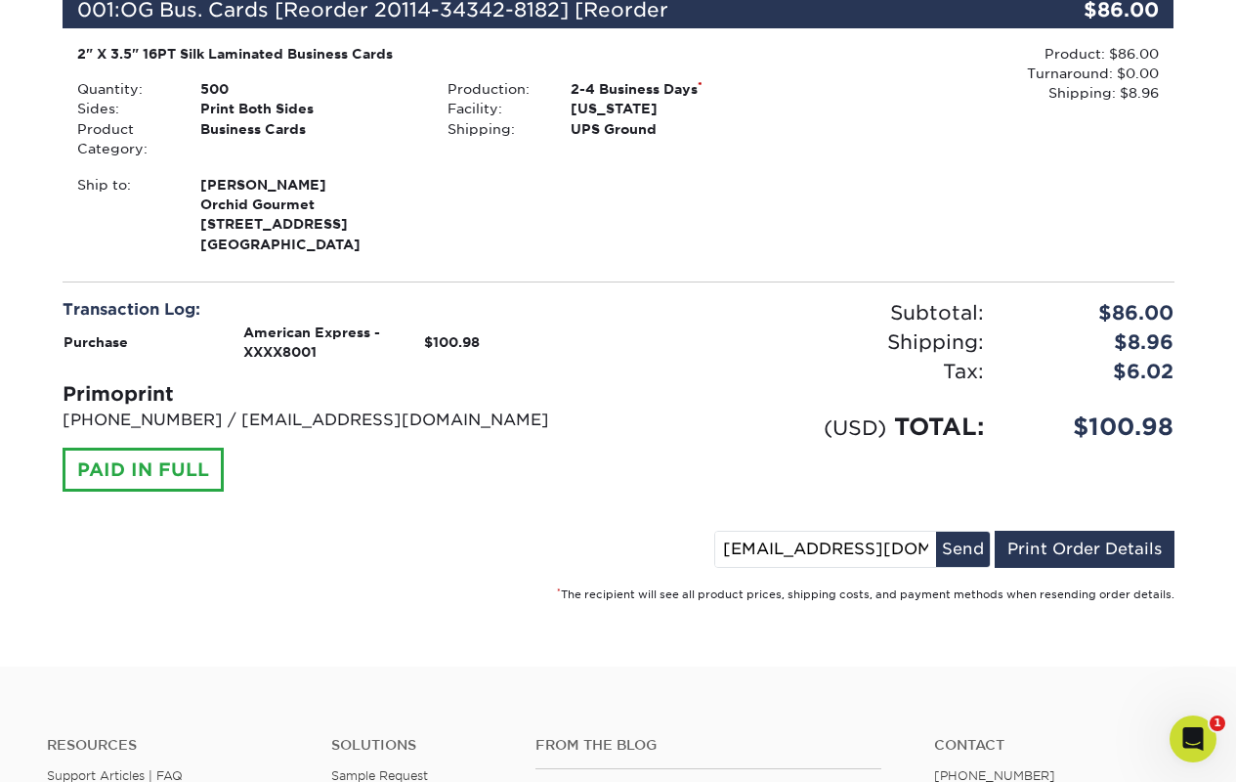
click at [883, 553] on input "[EMAIL_ADDRESS][DOMAIN_NAME]" at bounding box center [825, 548] width 221 height 35
type input "[EMAIL_ADDRESS][DOMAIN_NAME]"
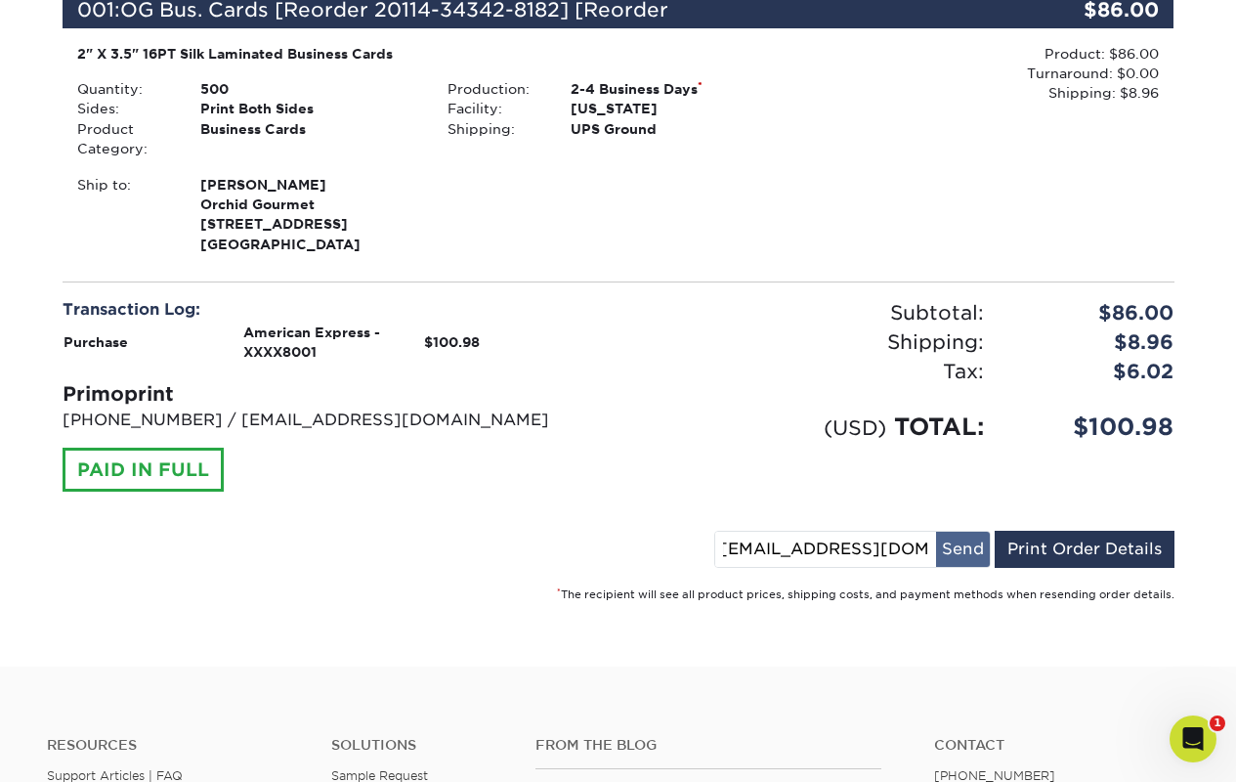
scroll to position [0, 0]
click at [961, 541] on button "Send" at bounding box center [963, 548] width 54 height 35
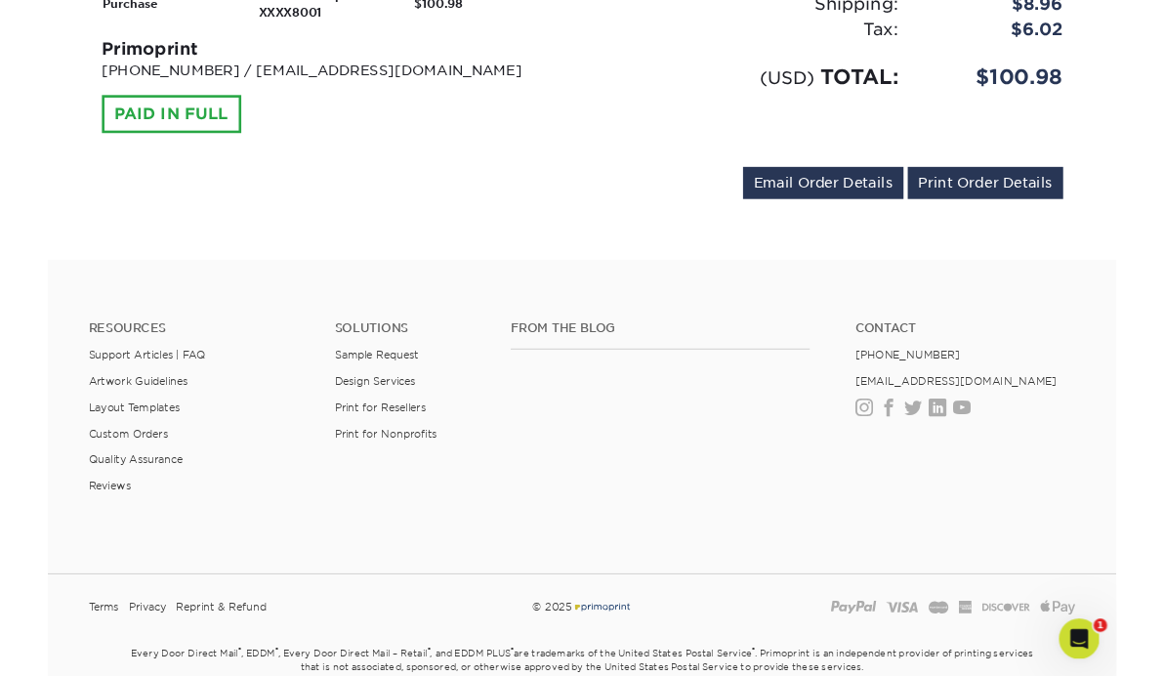
scroll to position [891, 0]
